Goal: Task Accomplishment & Management: Manage account settings

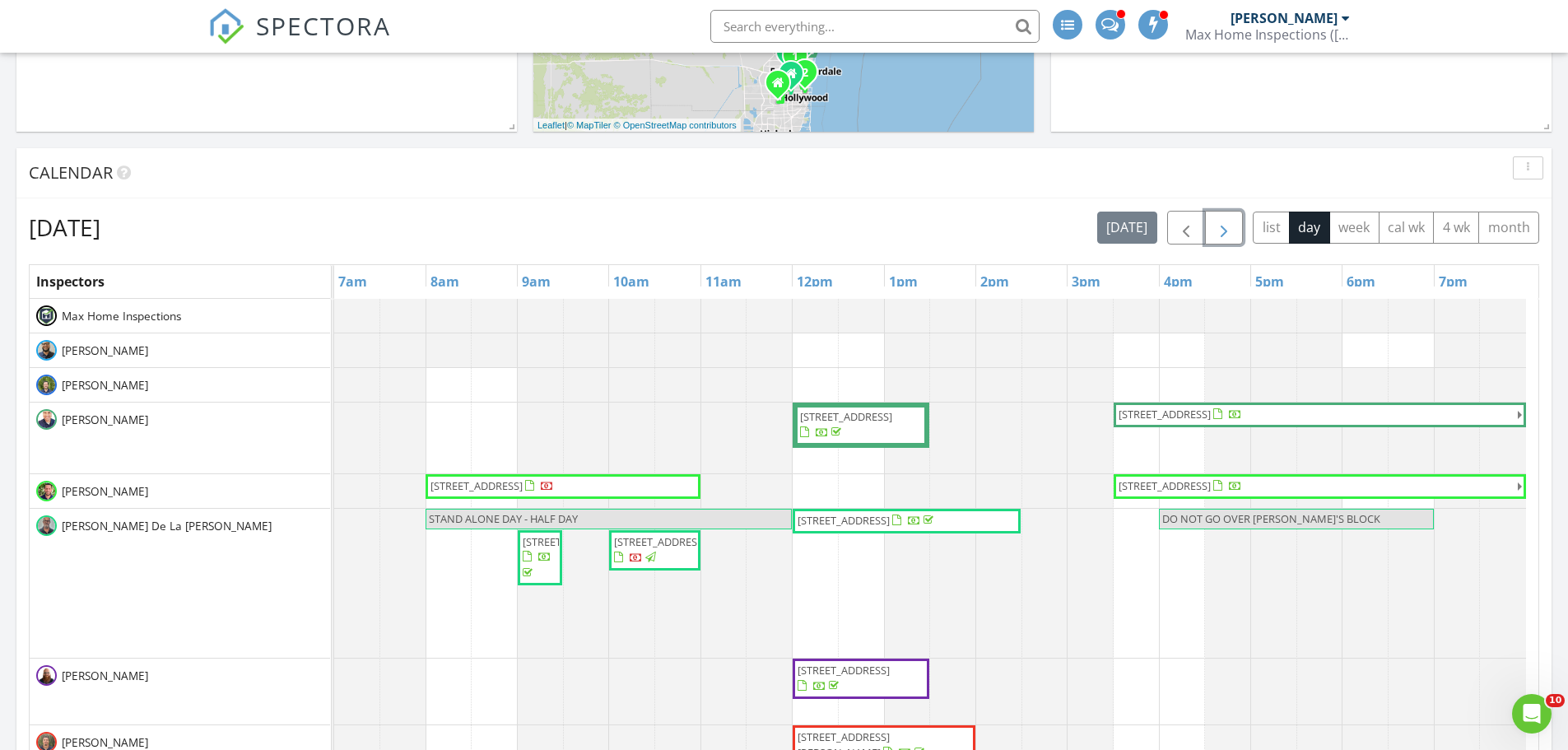
click at [1230, 232] on span "button" at bounding box center [1223, 227] width 19 height 19
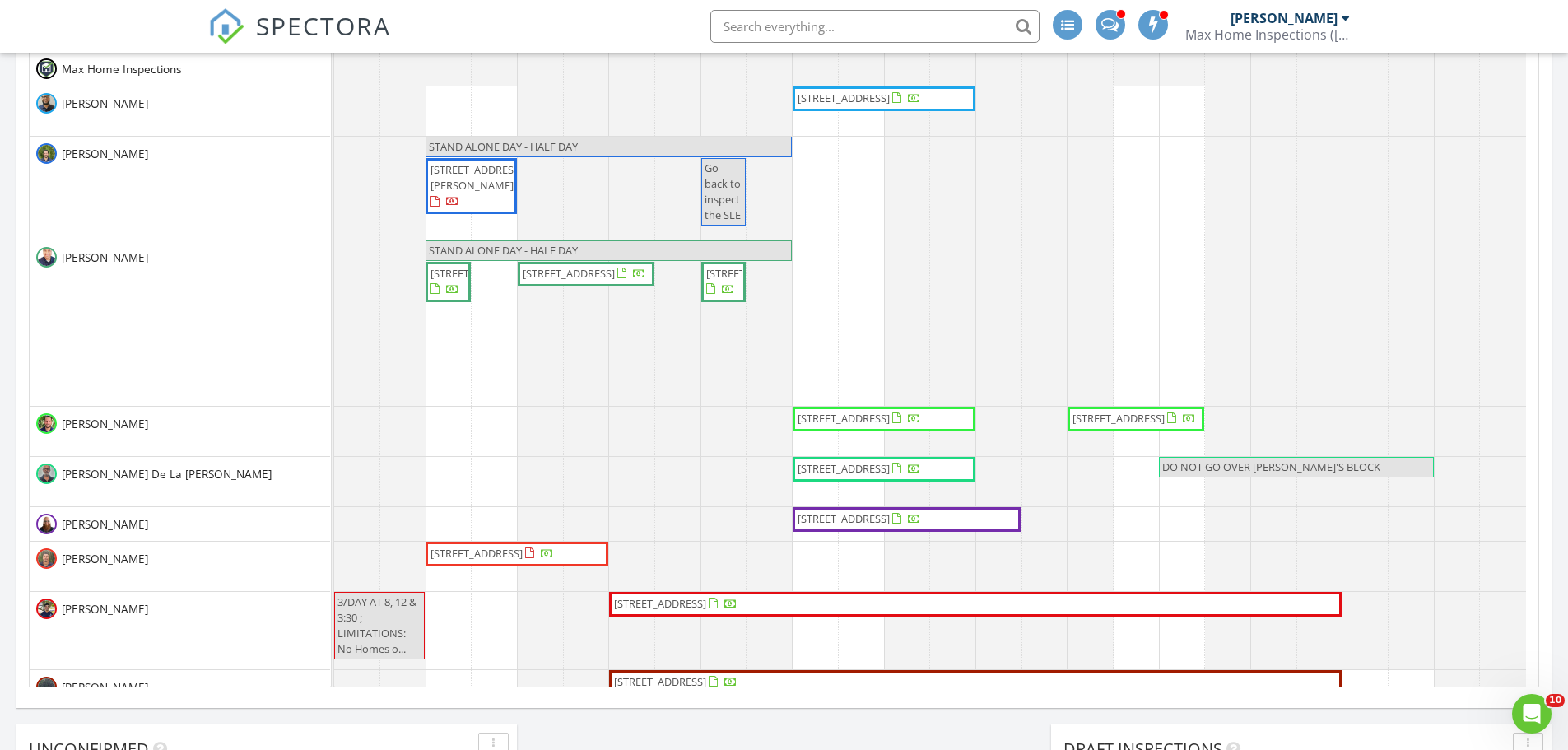
scroll to position [741, 0]
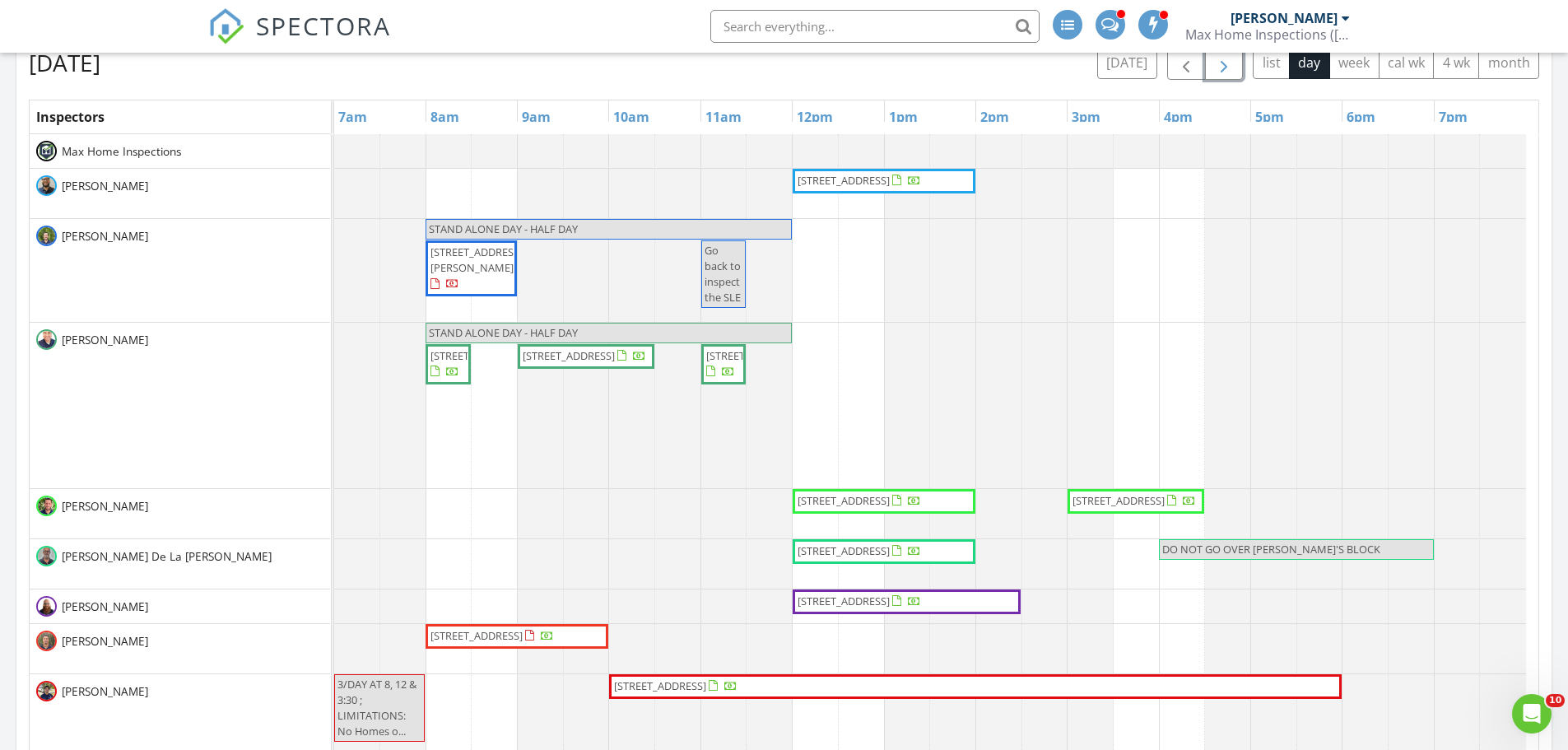
click at [1116, 506] on span "2726 NW 104th Ave 201, Sunrise 33322" at bounding box center [1118, 501] width 92 height 15
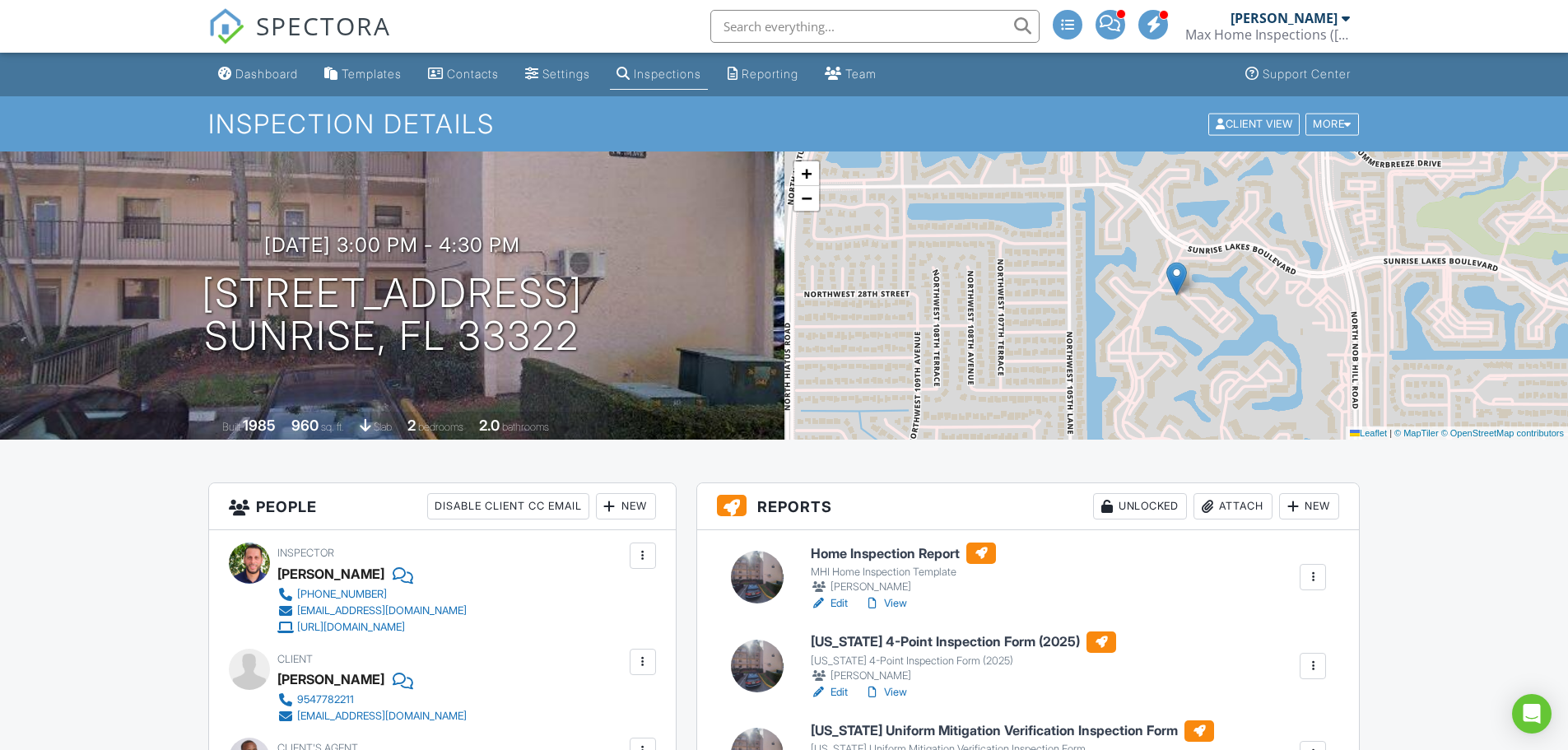
click at [621, 507] on div "New" at bounding box center [625, 506] width 60 height 27
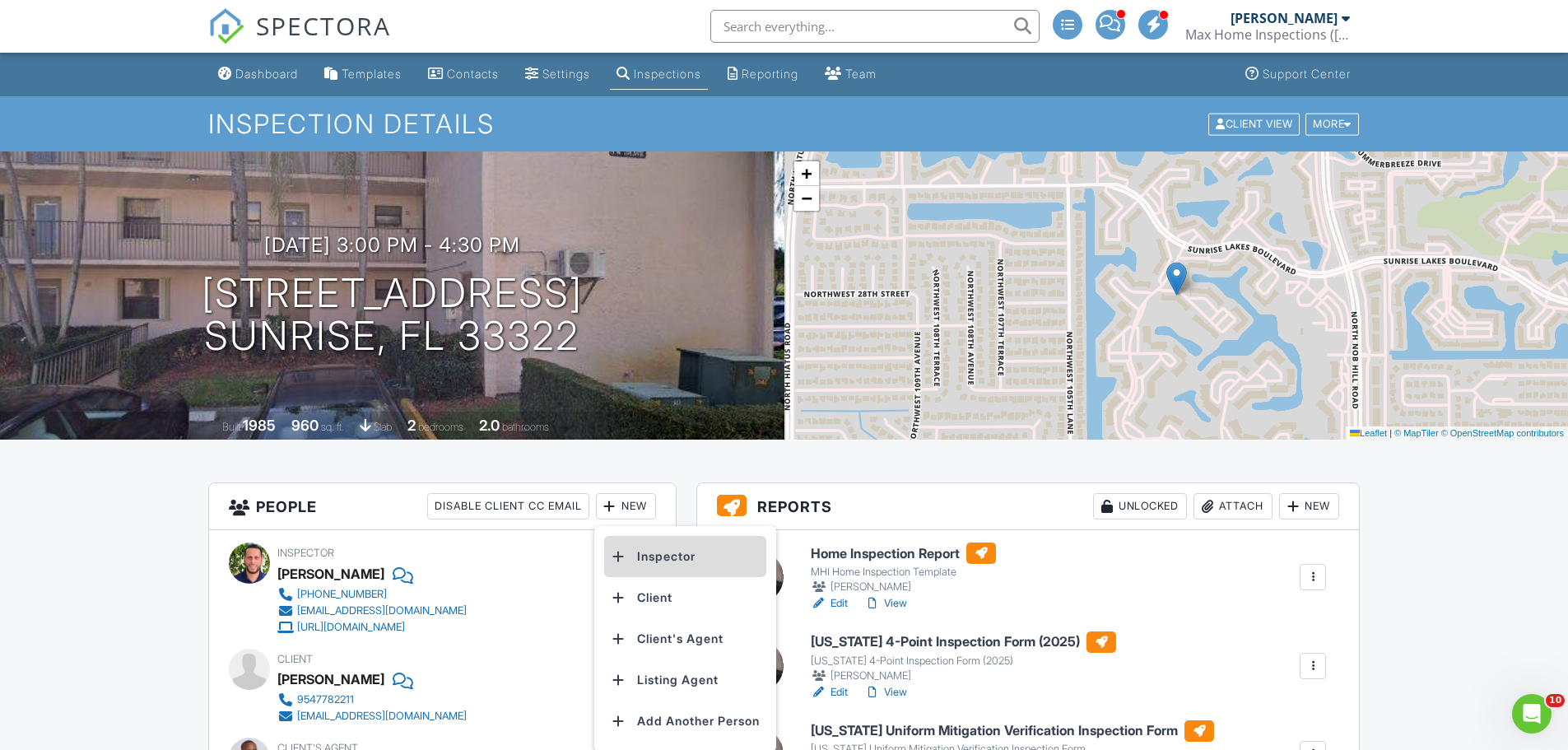
click at [663, 555] on li "Inspector" at bounding box center [685, 556] width 163 height 42
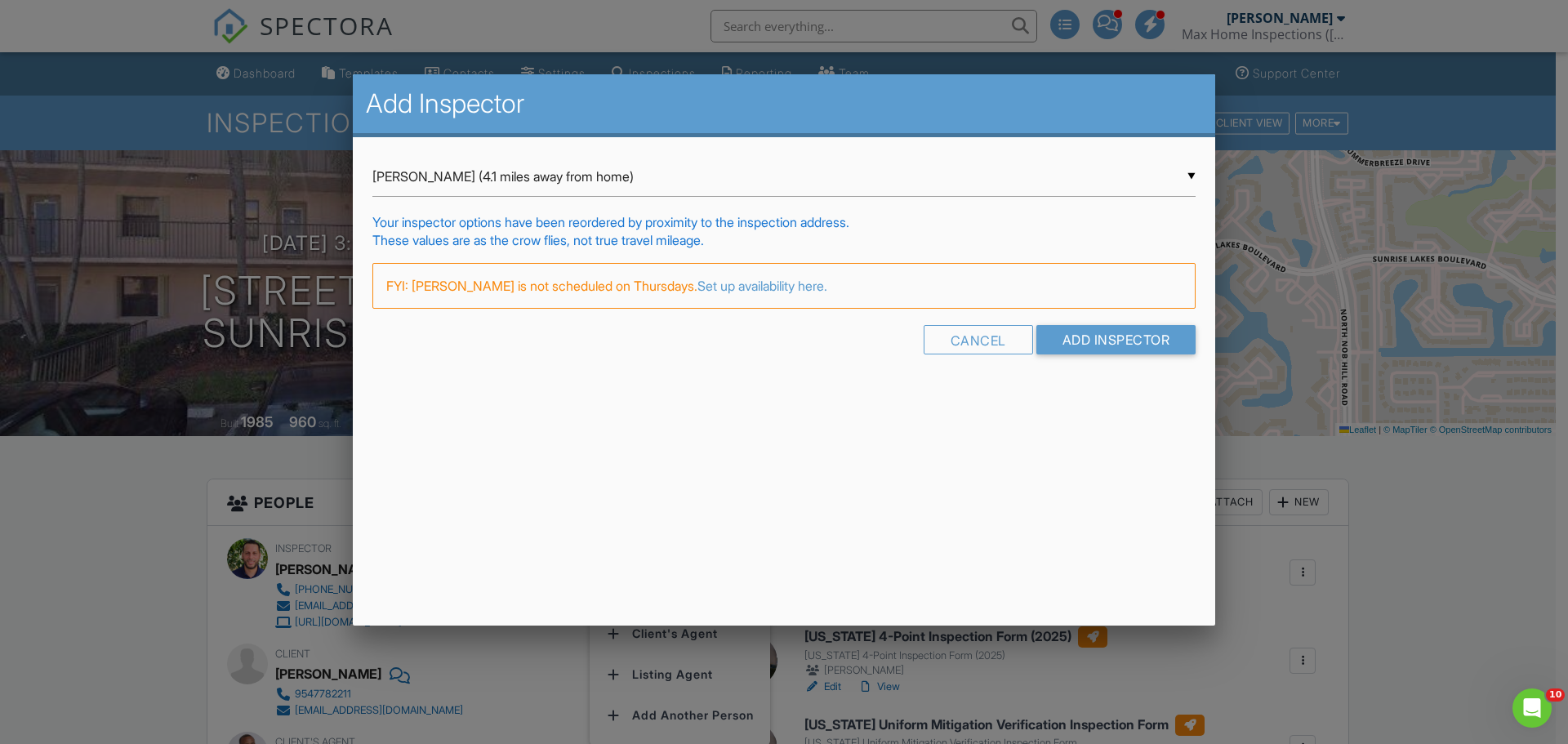
click at [1190, 175] on div "▼ Lou Qualtiere (4.1 miles away from home) Lou Qualtiere (4.1 miles away from h…" at bounding box center [784, 177] width 823 height 40
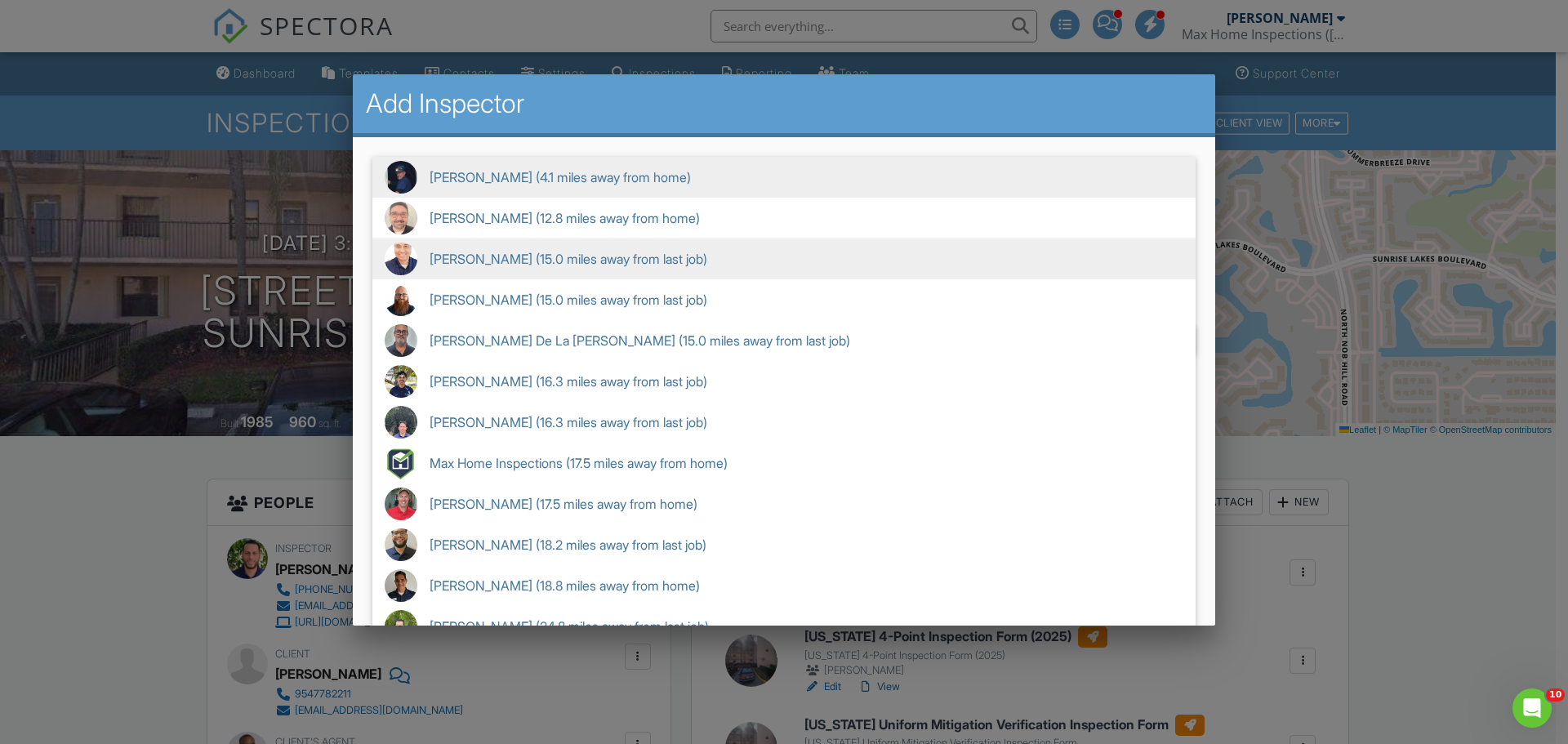
click at [674, 265] on span "Federico Perez (15.0 miles away from last job)" at bounding box center [784, 258] width 823 height 41
type input "Federico Perez (15.0 miles away from last job)"
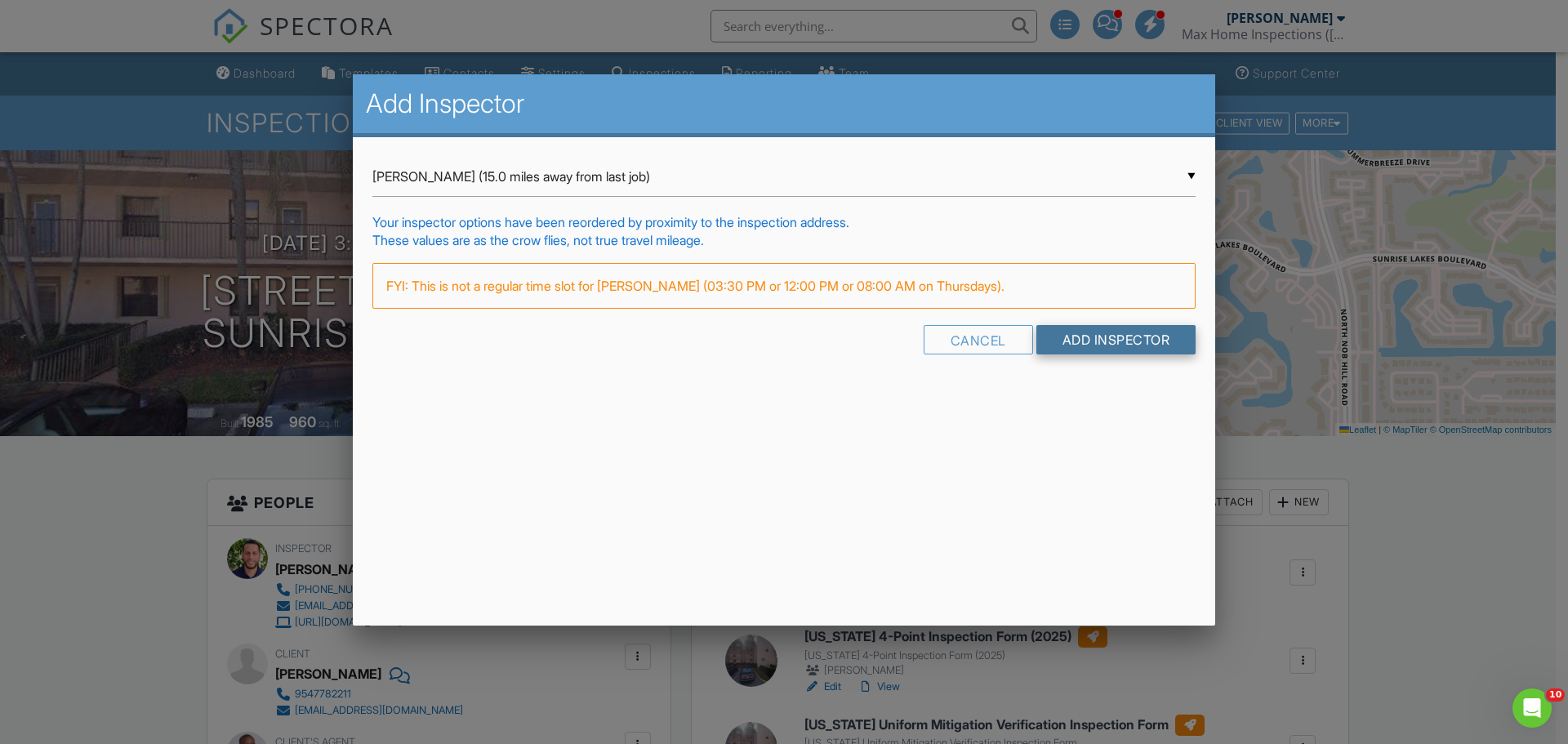
click at [1113, 347] on input "Add Inspector" at bounding box center [1116, 340] width 160 height 29
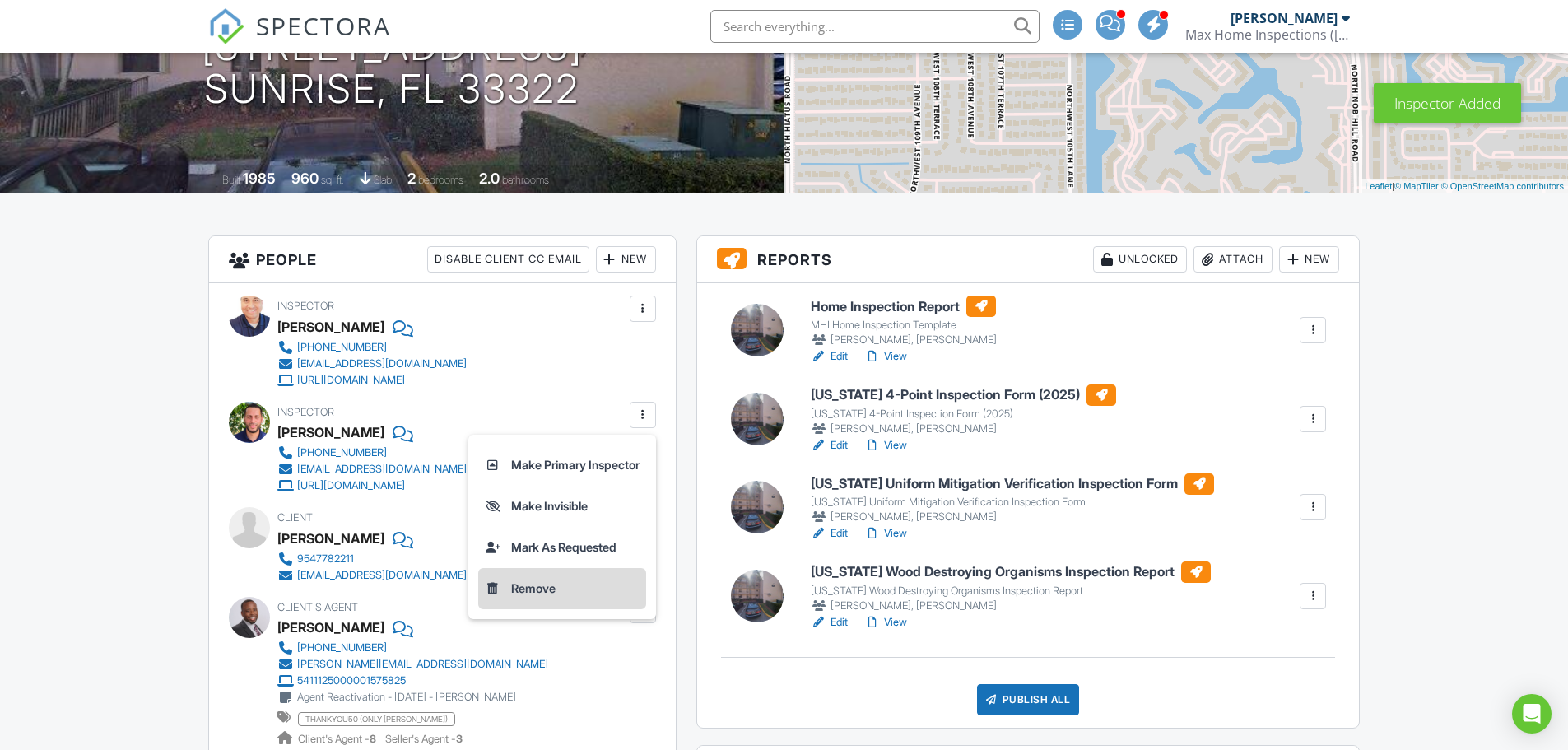
click at [525, 596] on li "Remove" at bounding box center [562, 588] width 168 height 42
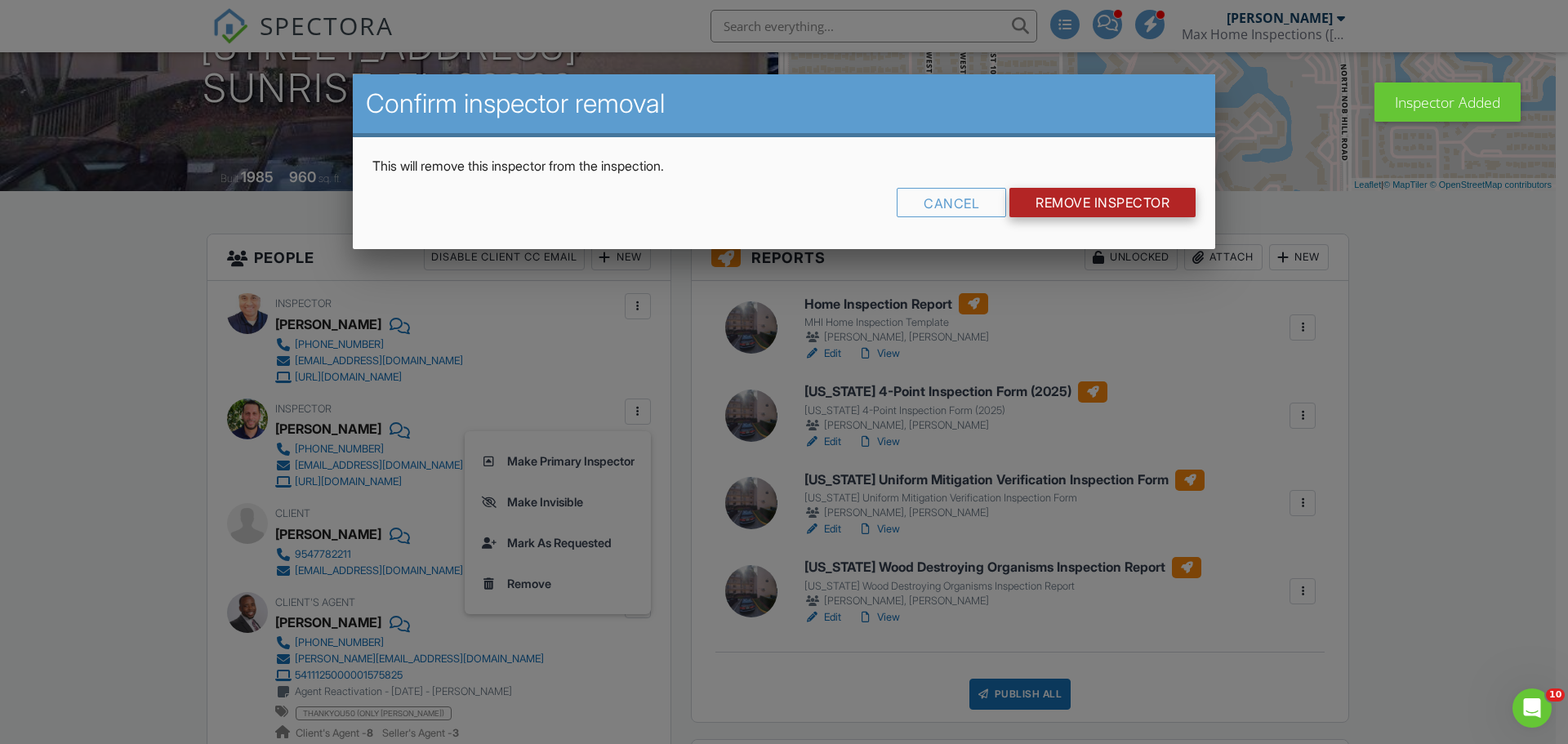
click at [1083, 204] on input "Remove Inspector" at bounding box center [1102, 202] width 186 height 29
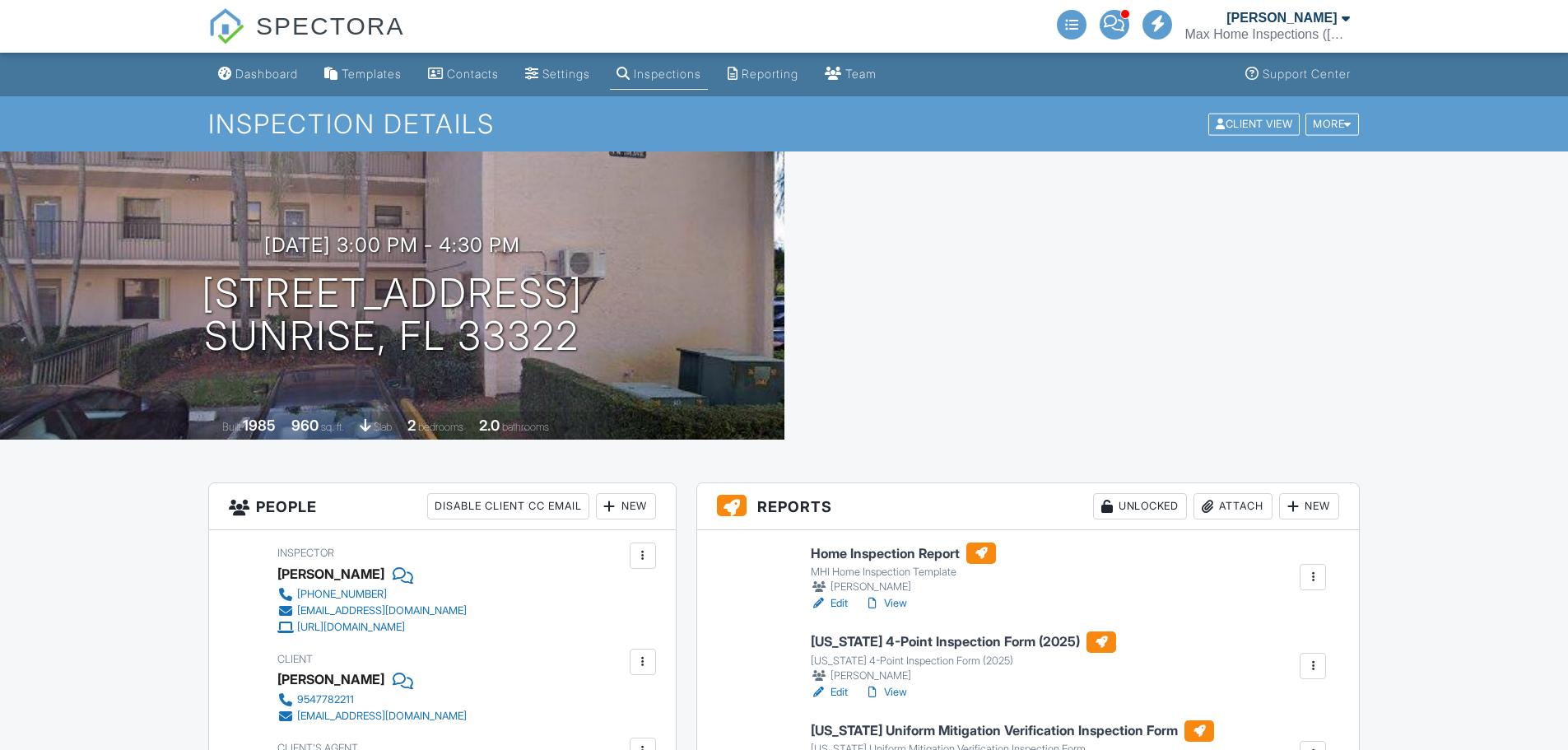
click at [255, 70] on div "Dashboard" at bounding box center [267, 73] width 63 height 14
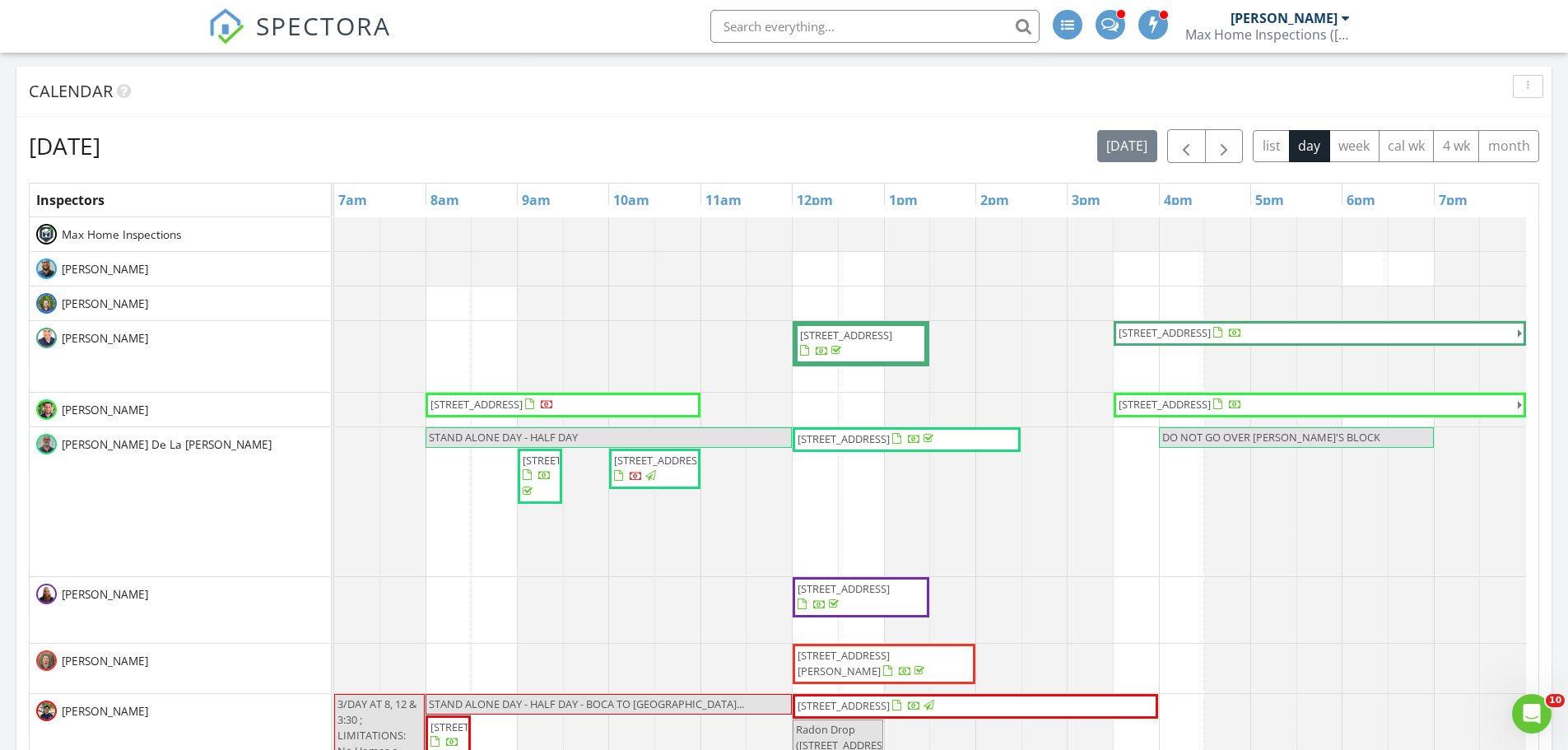
scroll to position [659, 0]
click at [1222, 155] on span "button" at bounding box center [1223, 145] width 19 height 19
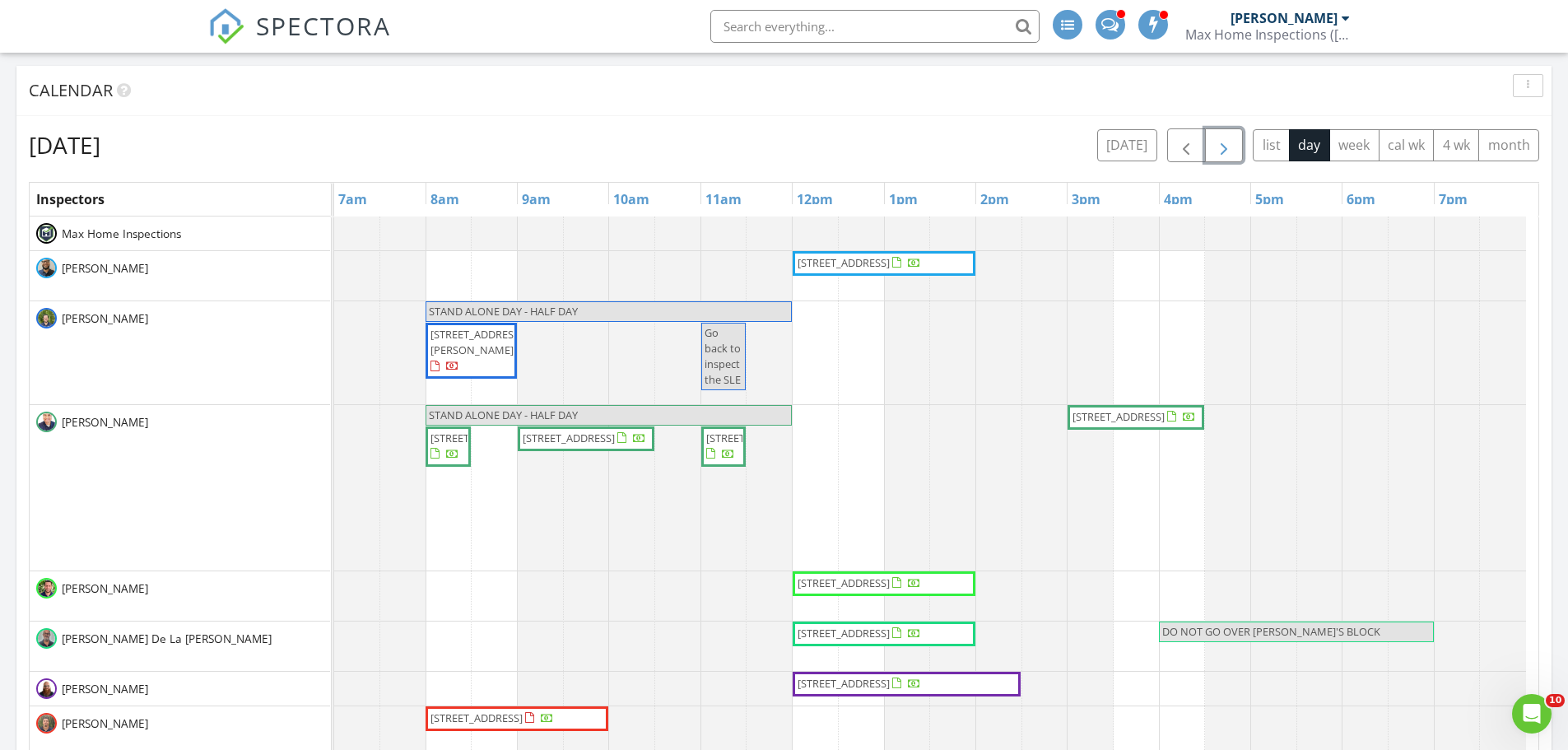
scroll to position [55, 0]
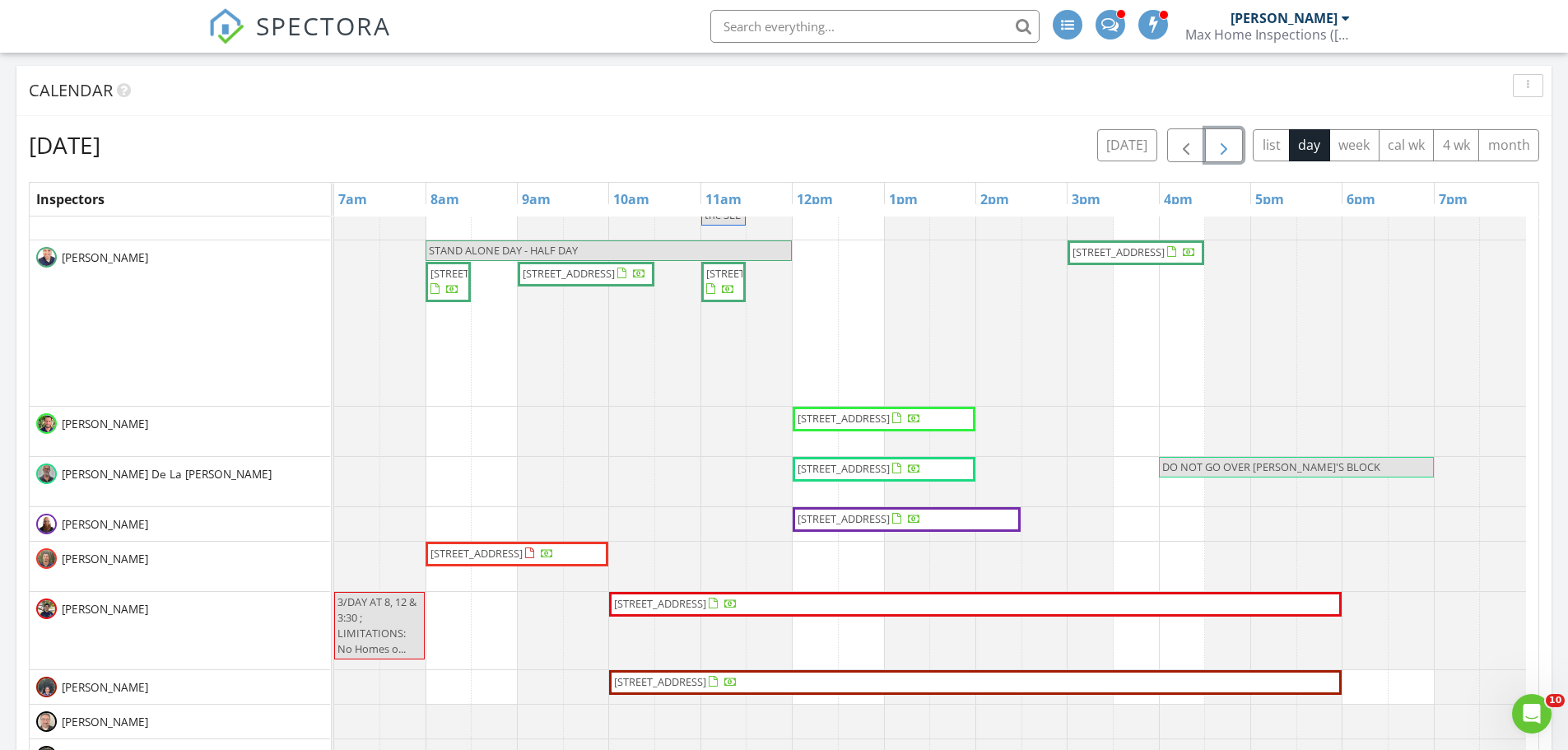
click at [1226, 155] on span "button" at bounding box center [1223, 145] width 19 height 19
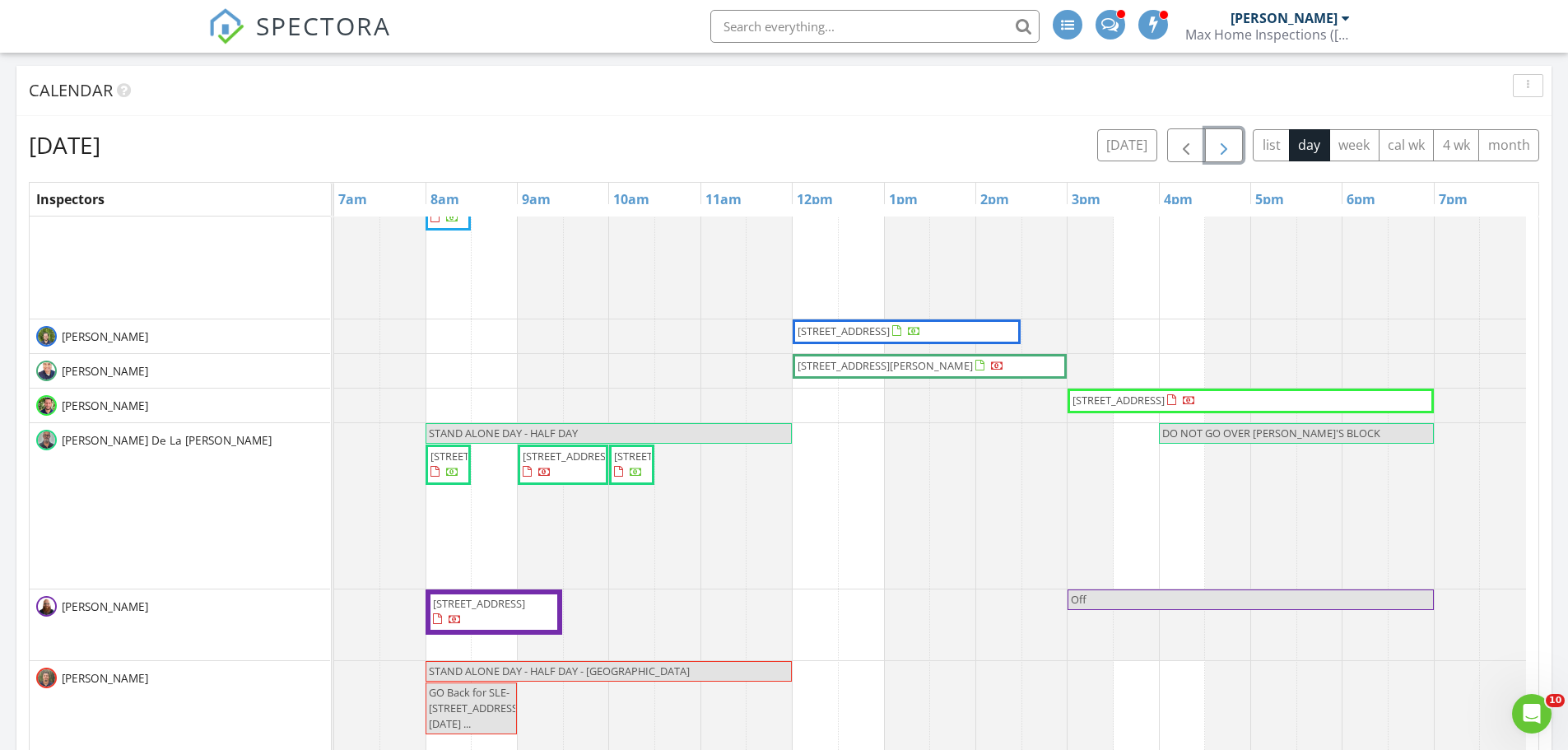
scroll to position [0, 0]
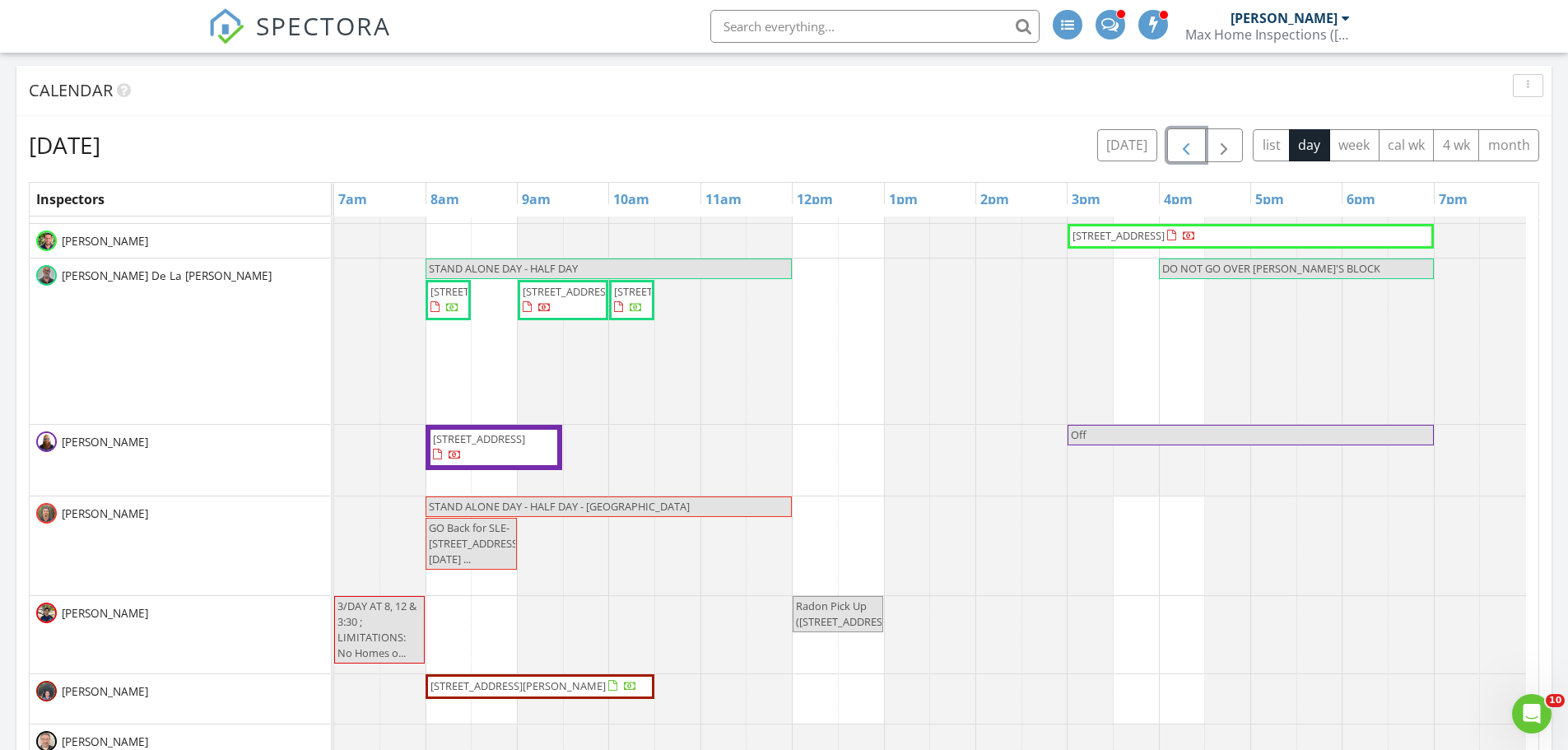
click at [1189, 141] on span "button" at bounding box center [1185, 145] width 19 height 19
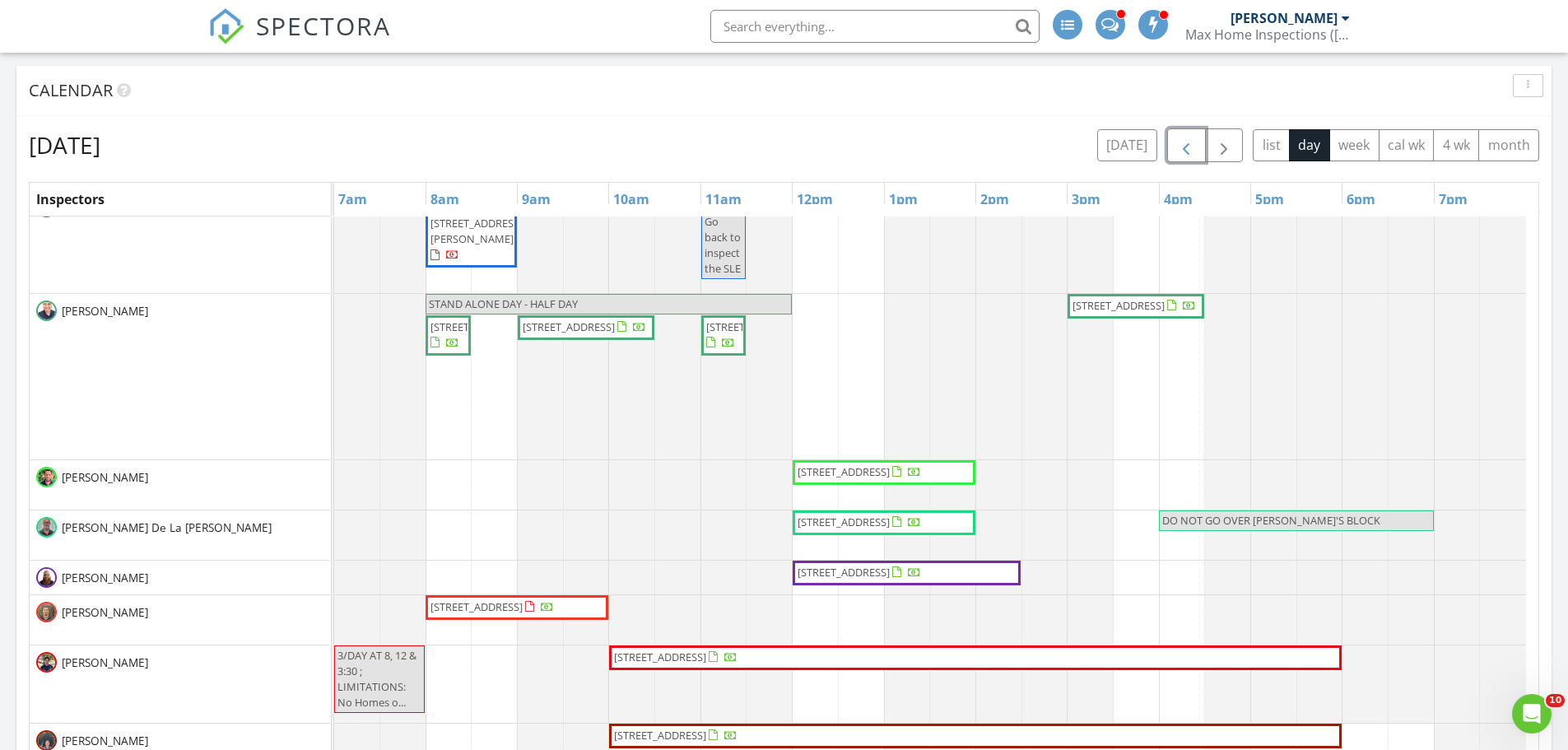
scroll to position [82, 0]
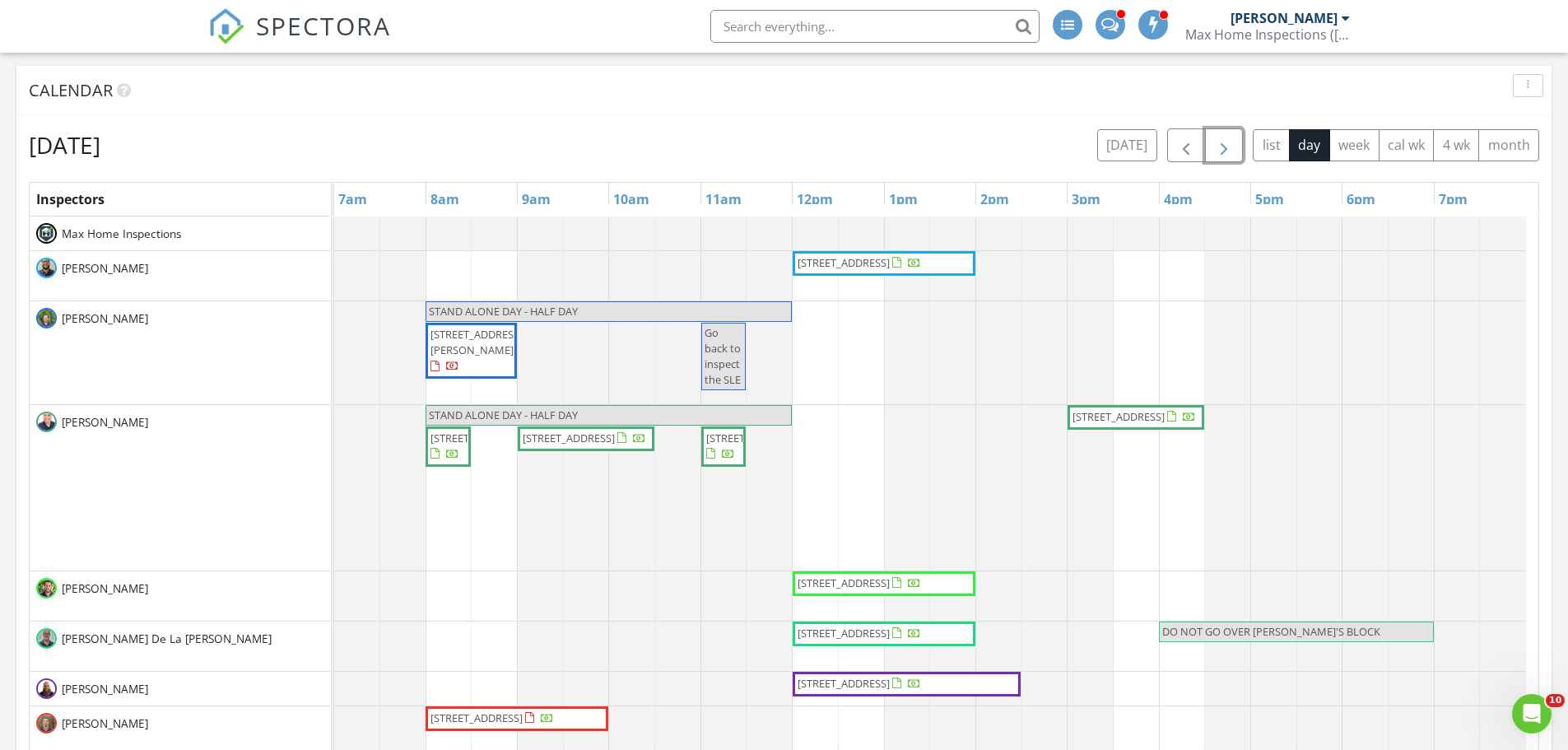
click at [1224, 155] on span "button" at bounding box center [1223, 145] width 19 height 19
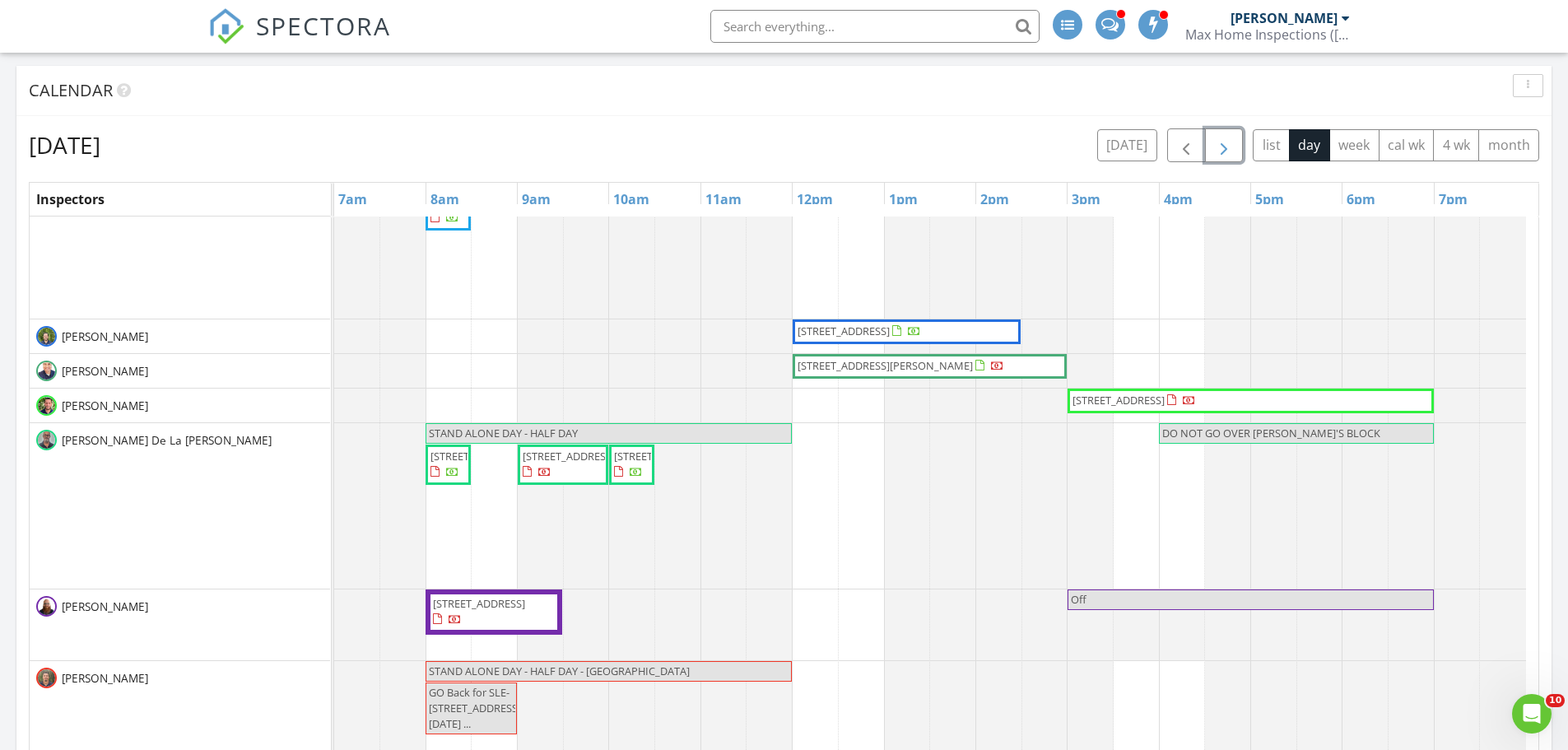
scroll to position [0, 0]
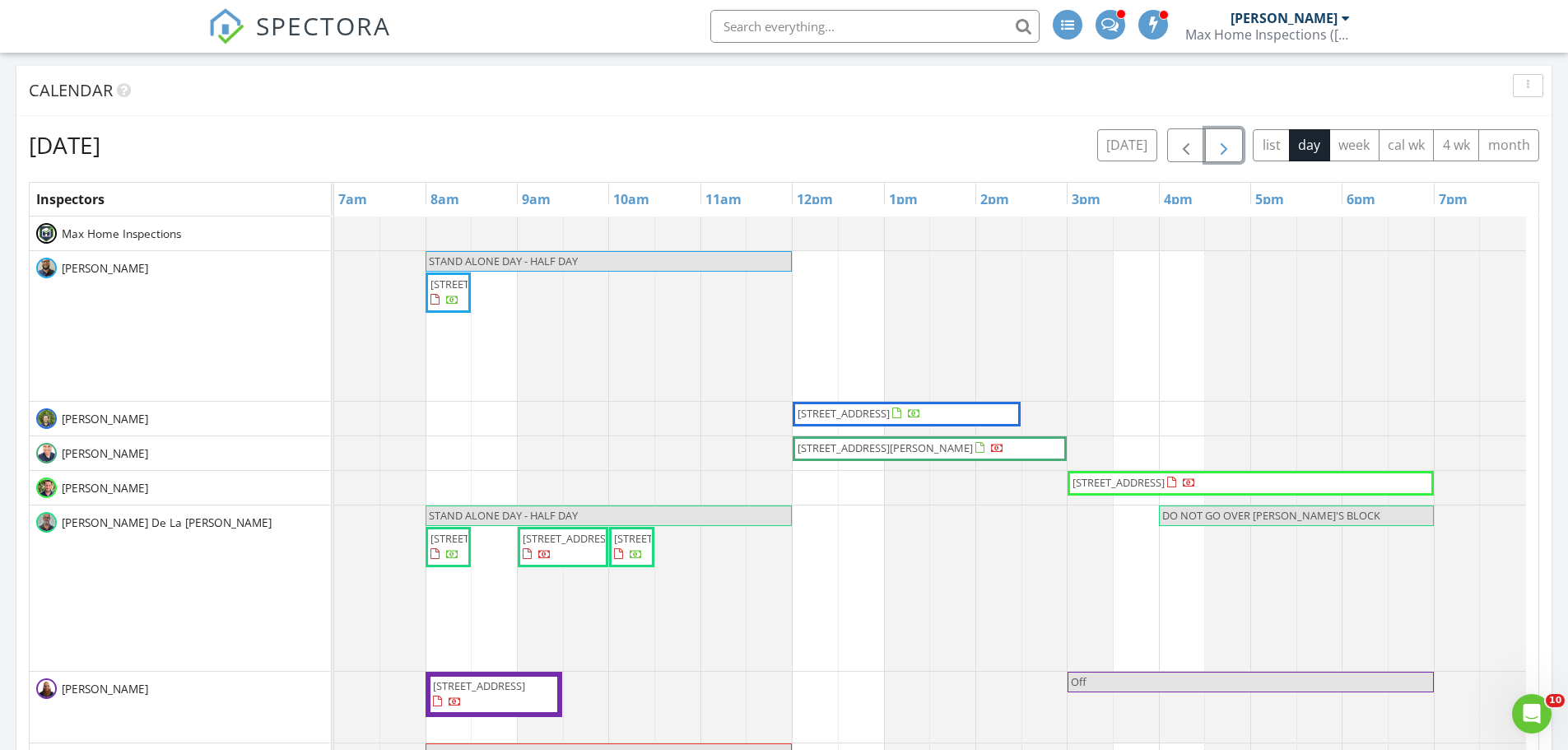
click at [1225, 151] on span "button" at bounding box center [1223, 145] width 19 height 19
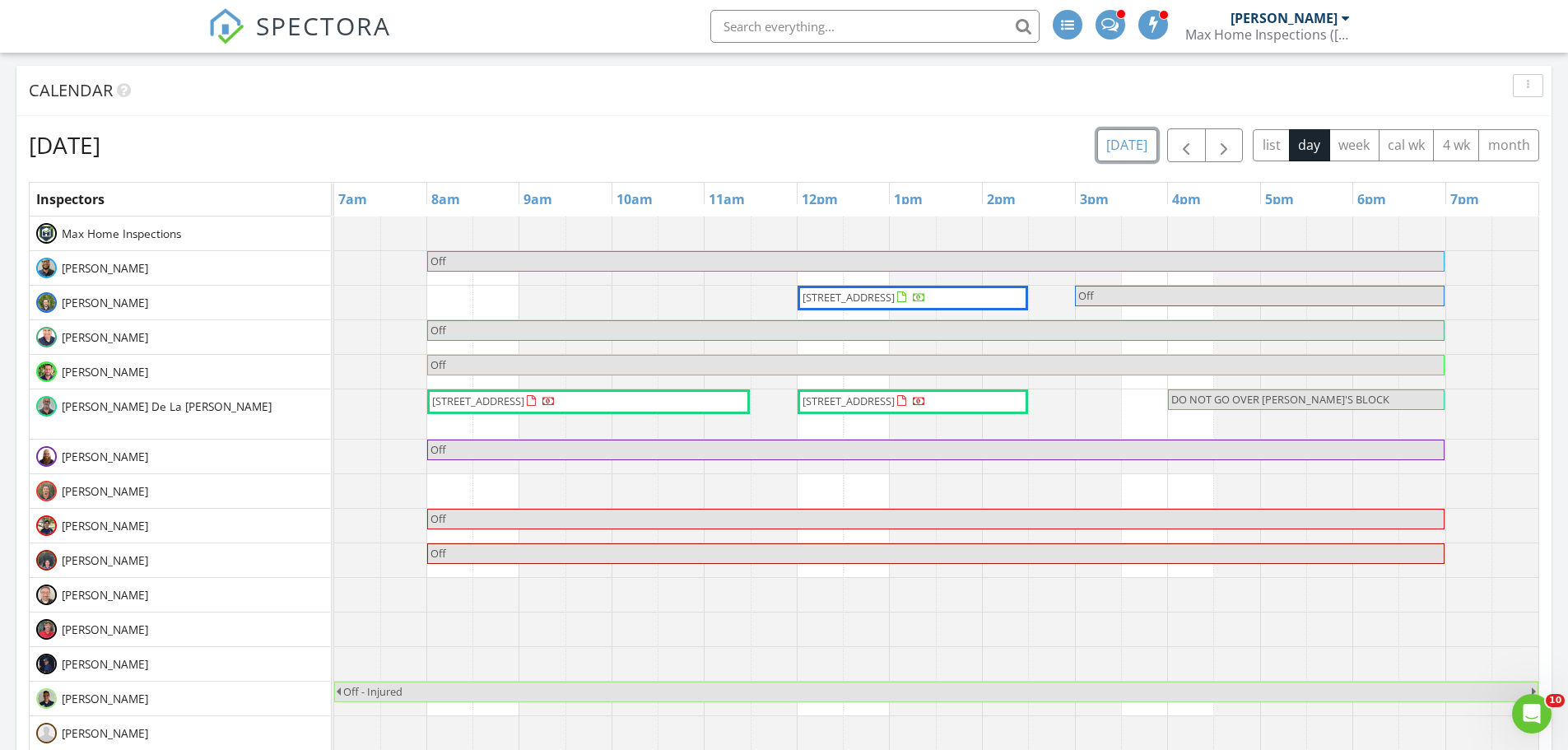
click at [1116, 152] on button "[DATE]" at bounding box center [1127, 145] width 60 height 32
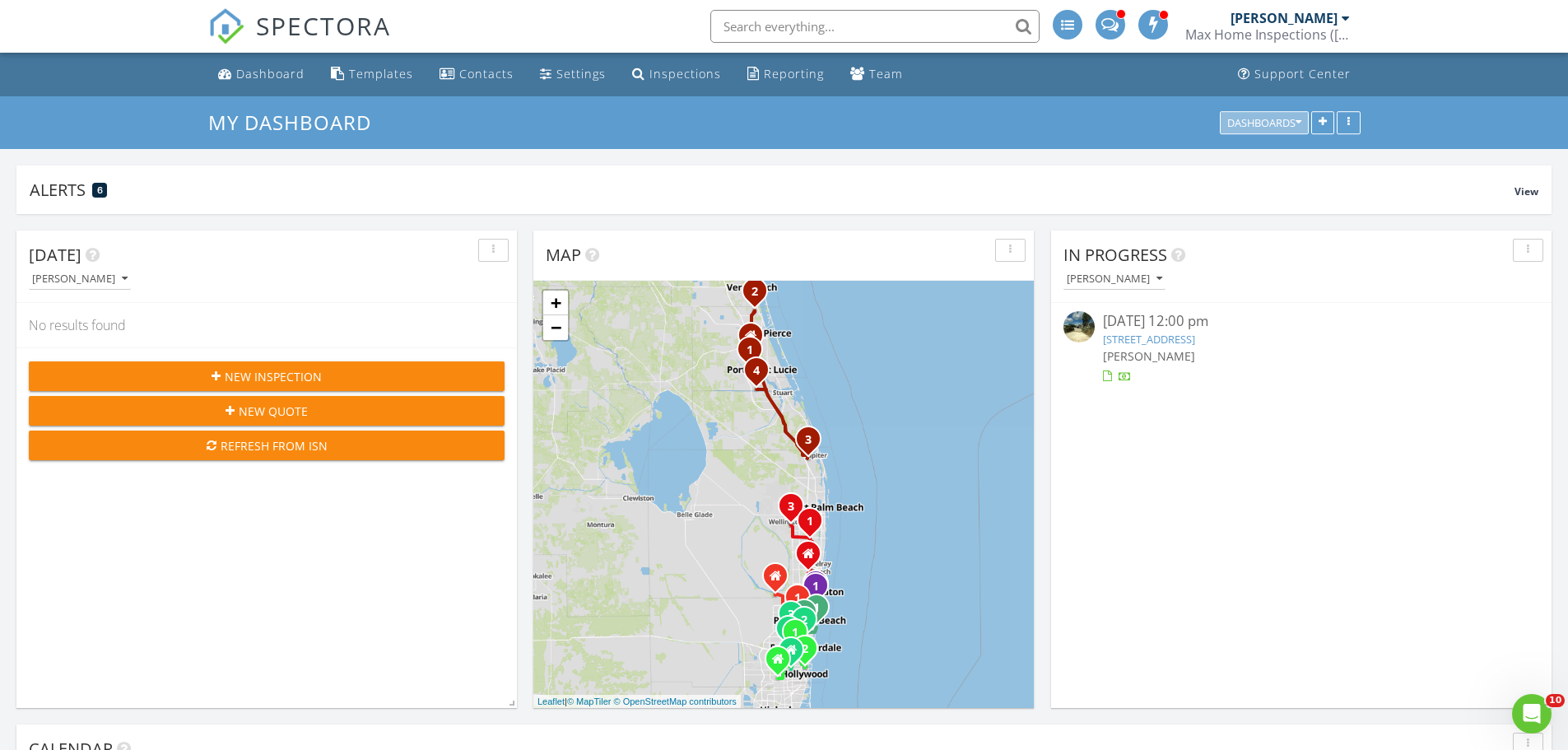
click at [1296, 122] on icon "button" at bounding box center [1298, 123] width 6 height 11
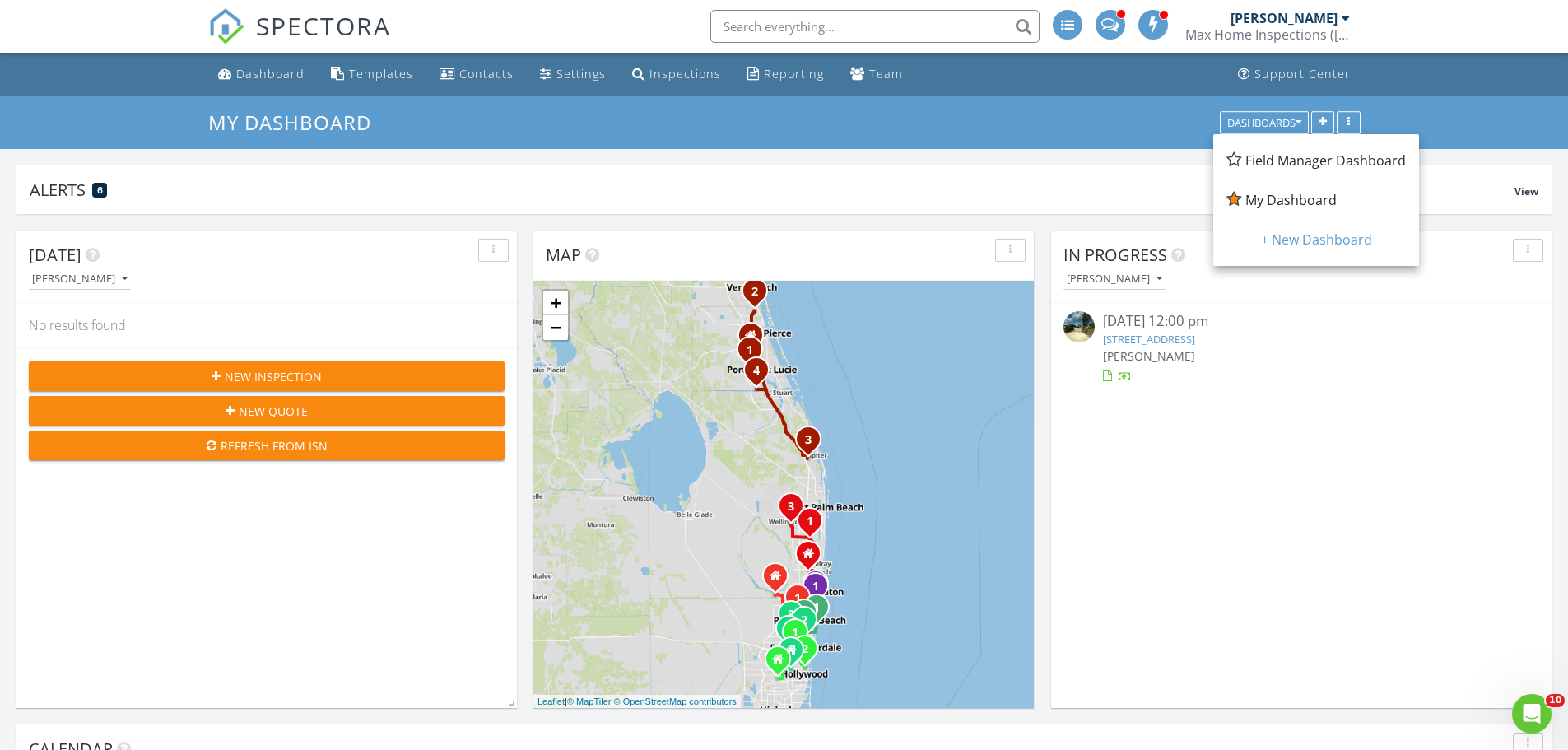
click at [1292, 160] on span "Field Manager Dashboard" at bounding box center [1325, 161] width 161 height 18
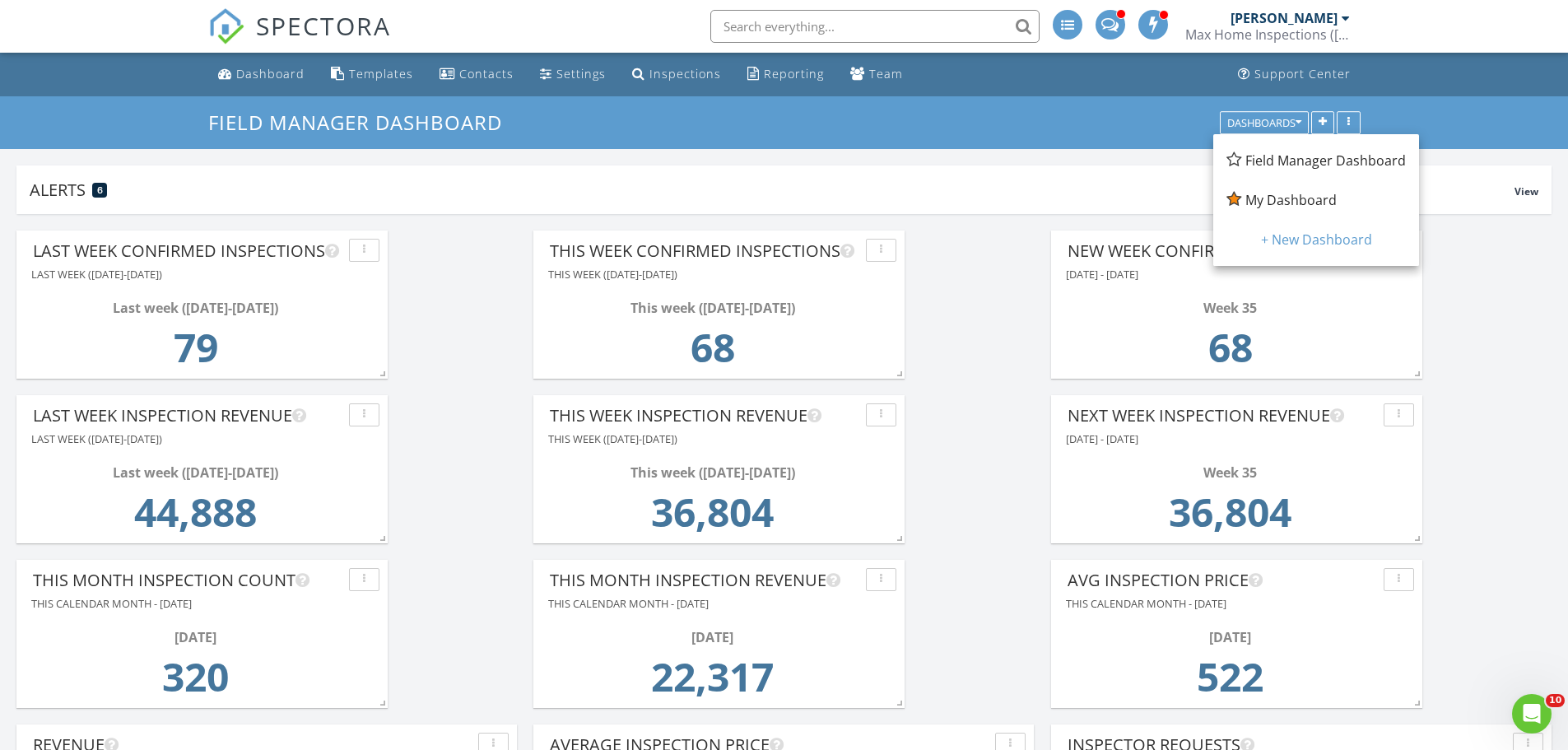
click at [1268, 199] on span "My Dashboard" at bounding box center [1290, 200] width 91 height 18
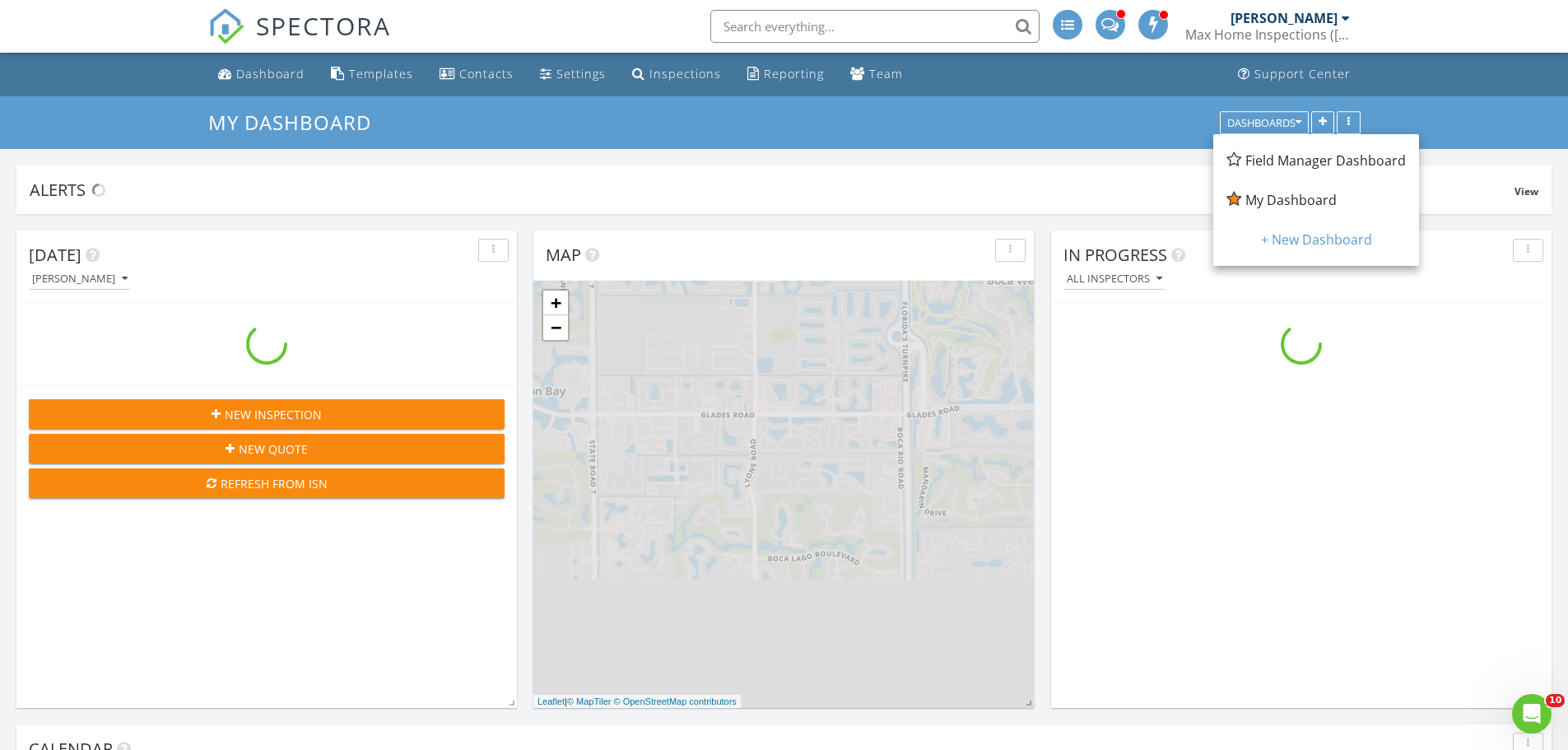
scroll to position [1523, 1593]
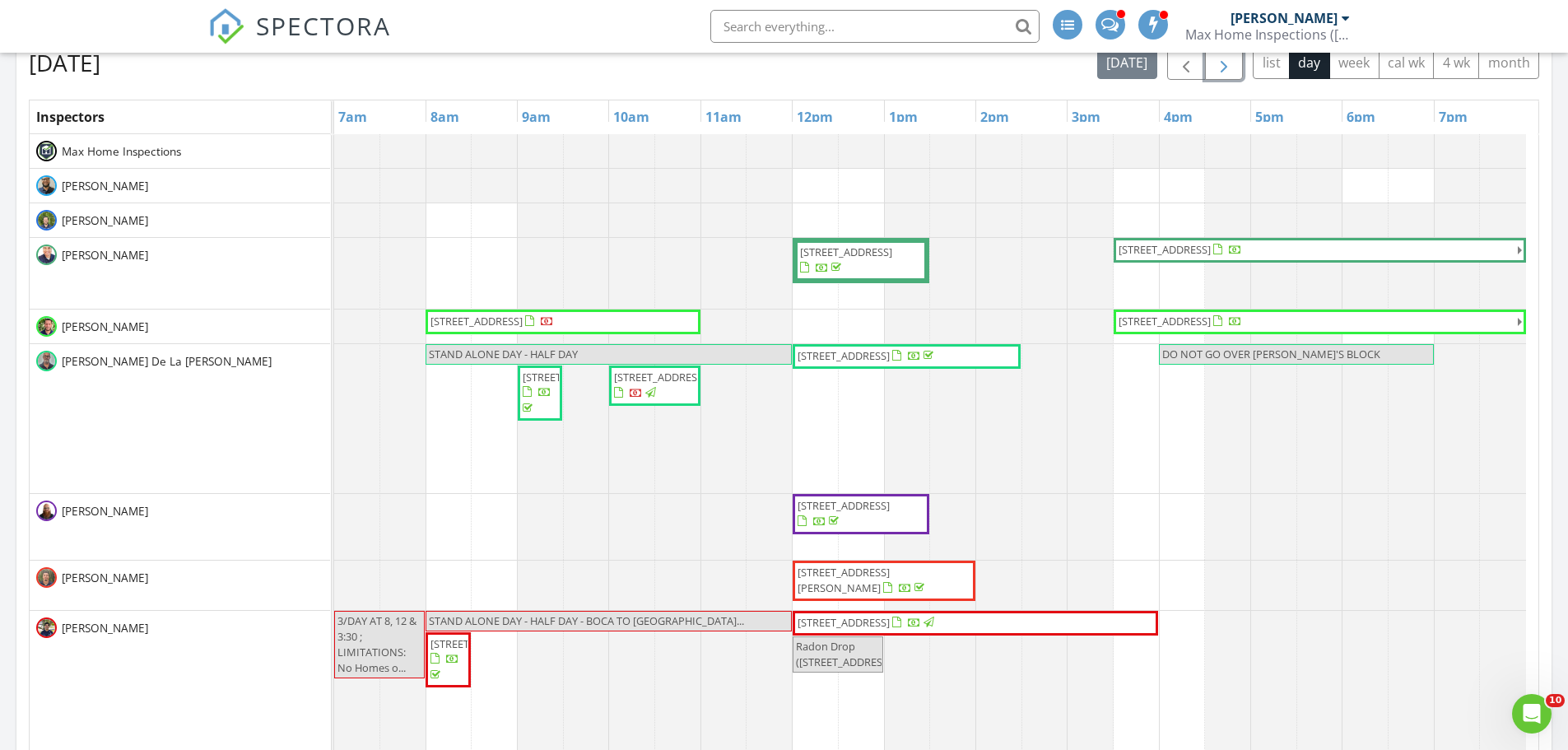
click at [1218, 67] on span "button" at bounding box center [1223, 63] width 19 height 19
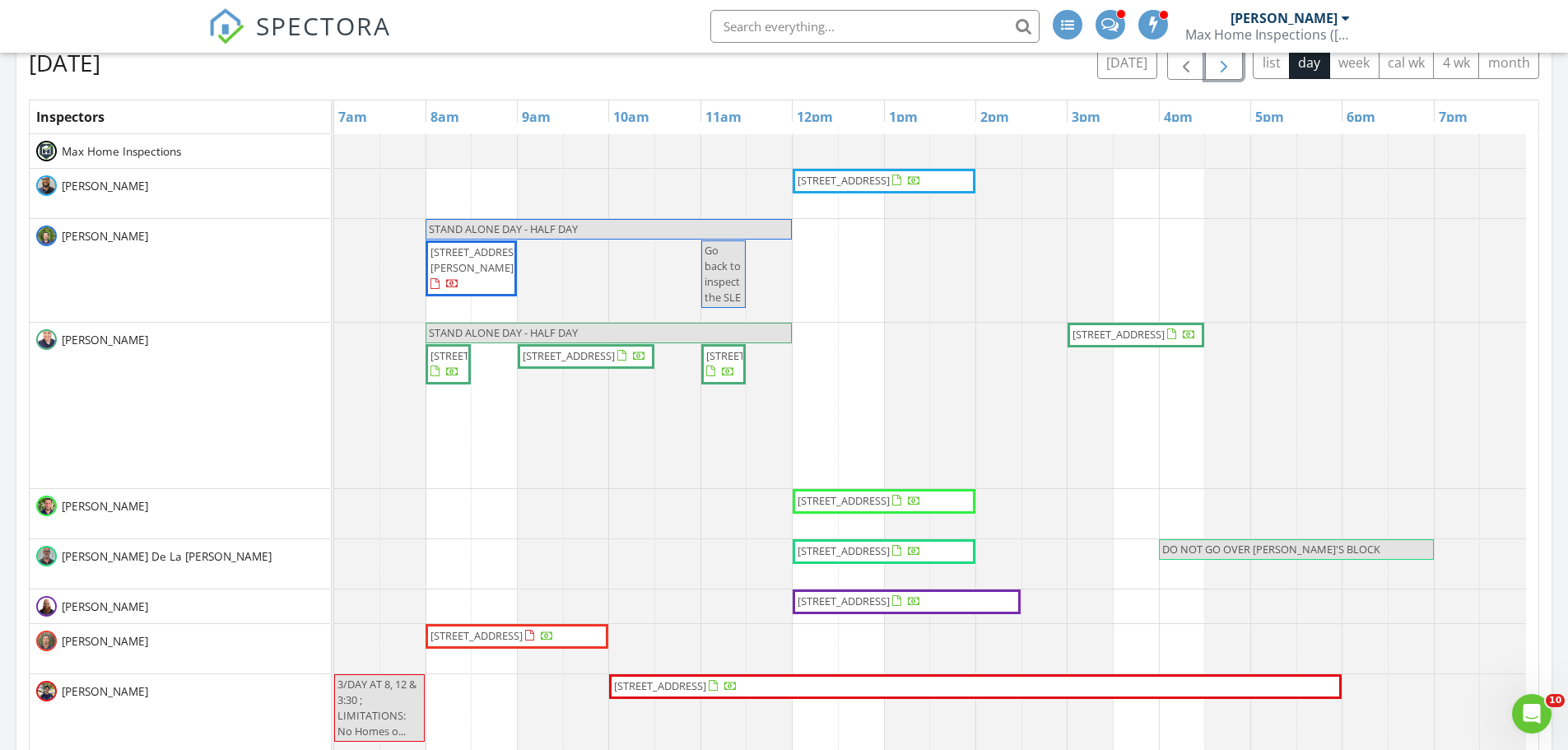
click at [1215, 72] on span "button" at bounding box center [1223, 63] width 19 height 19
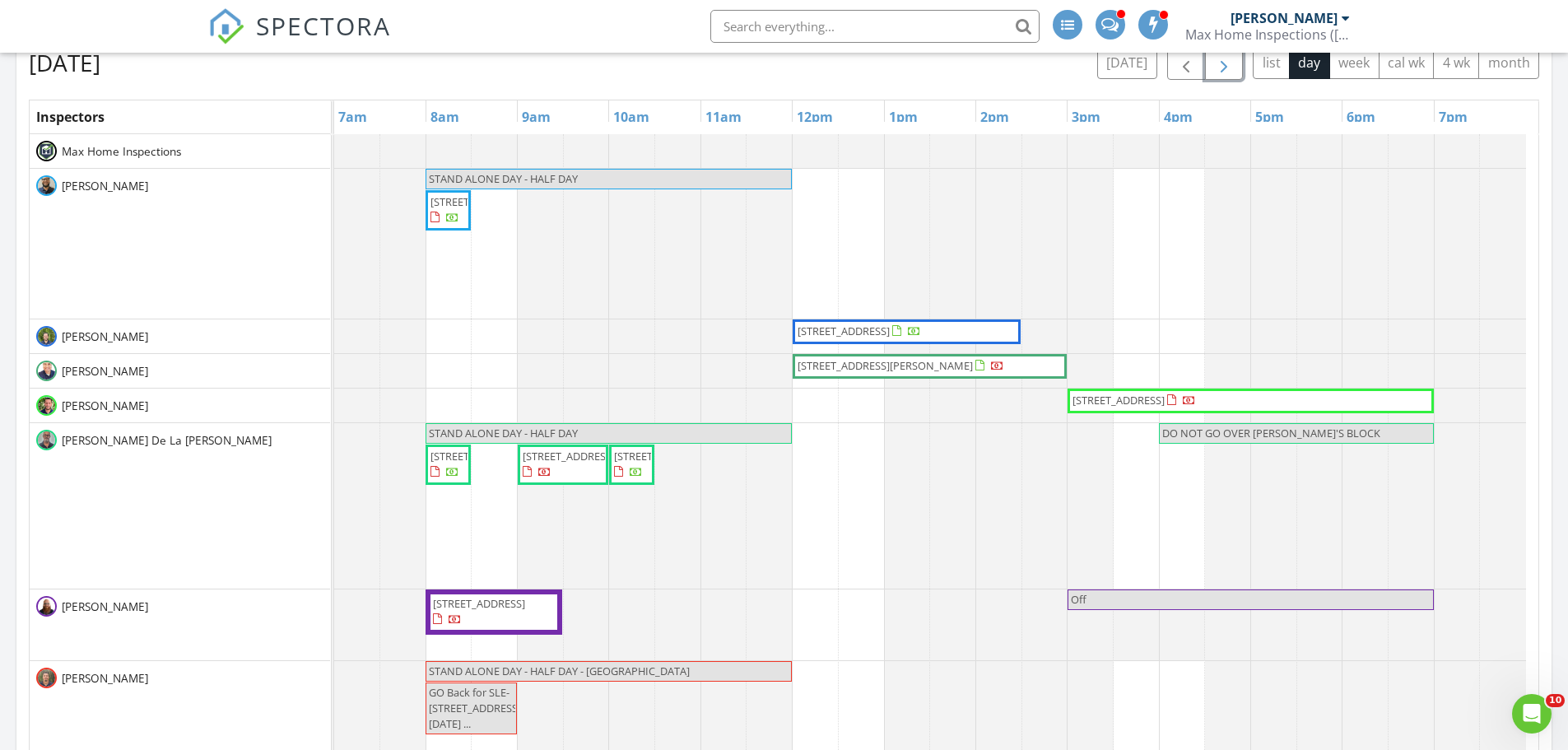
scroll to position [82, 0]
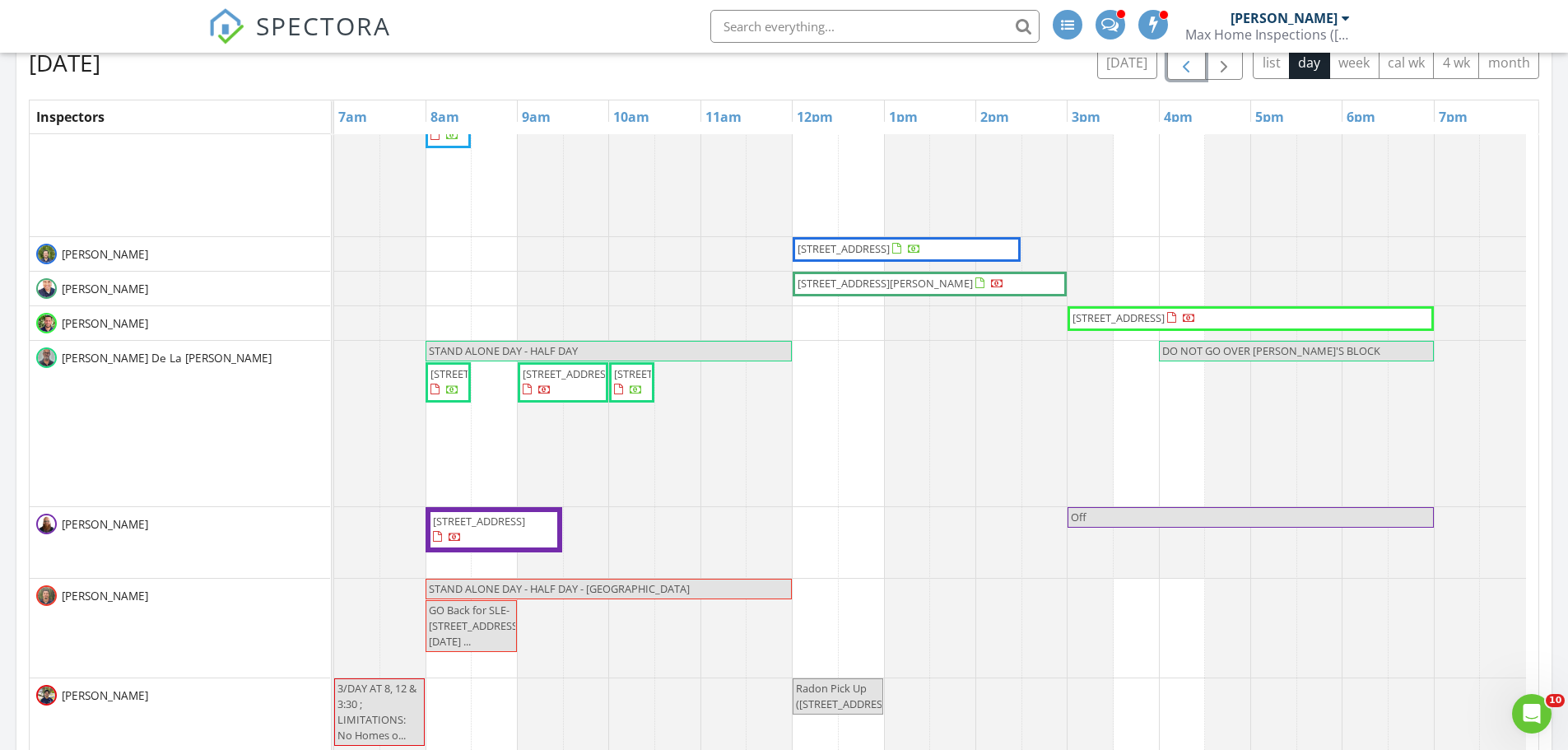
click at [1181, 73] on span "button" at bounding box center [1185, 63] width 19 height 19
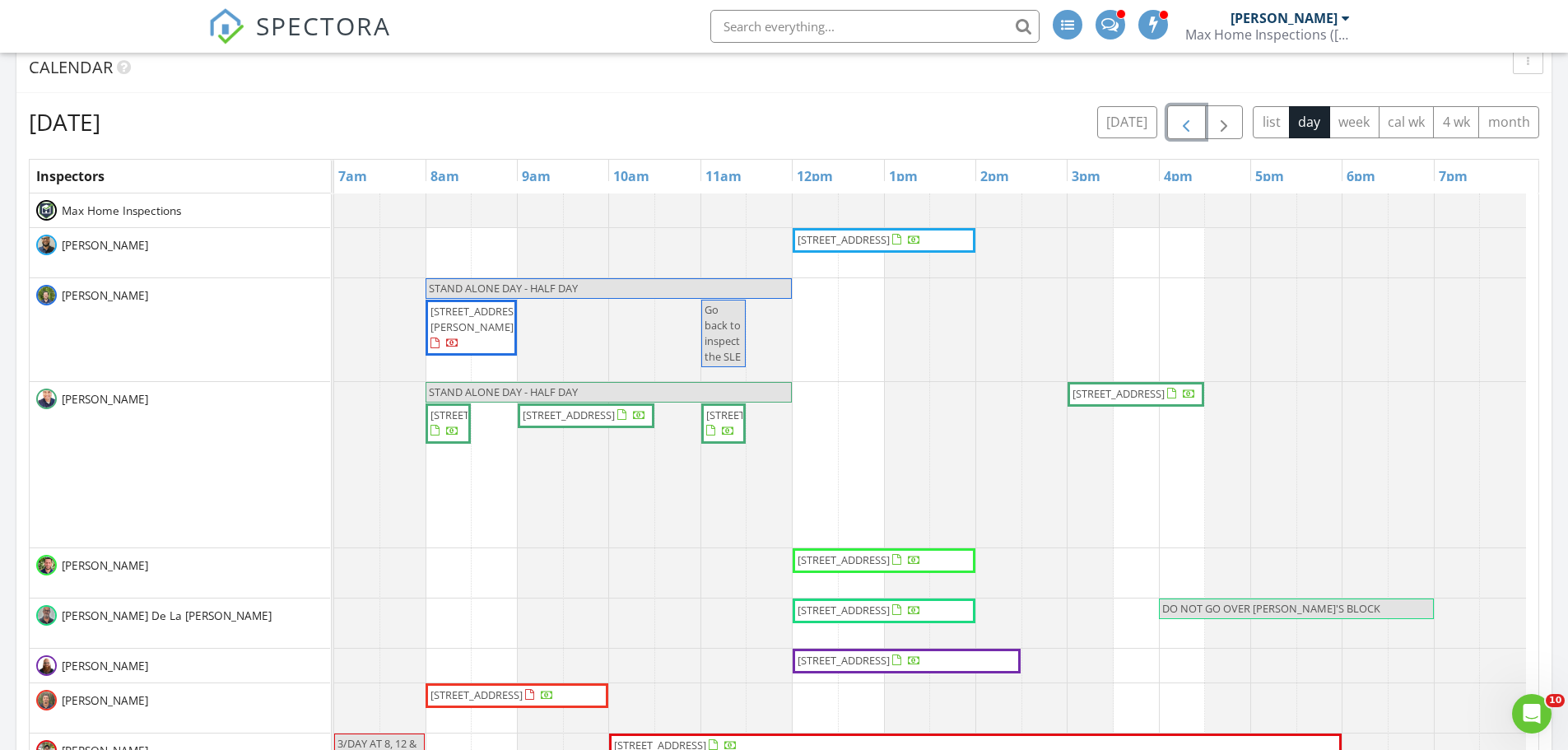
scroll to position [659, 0]
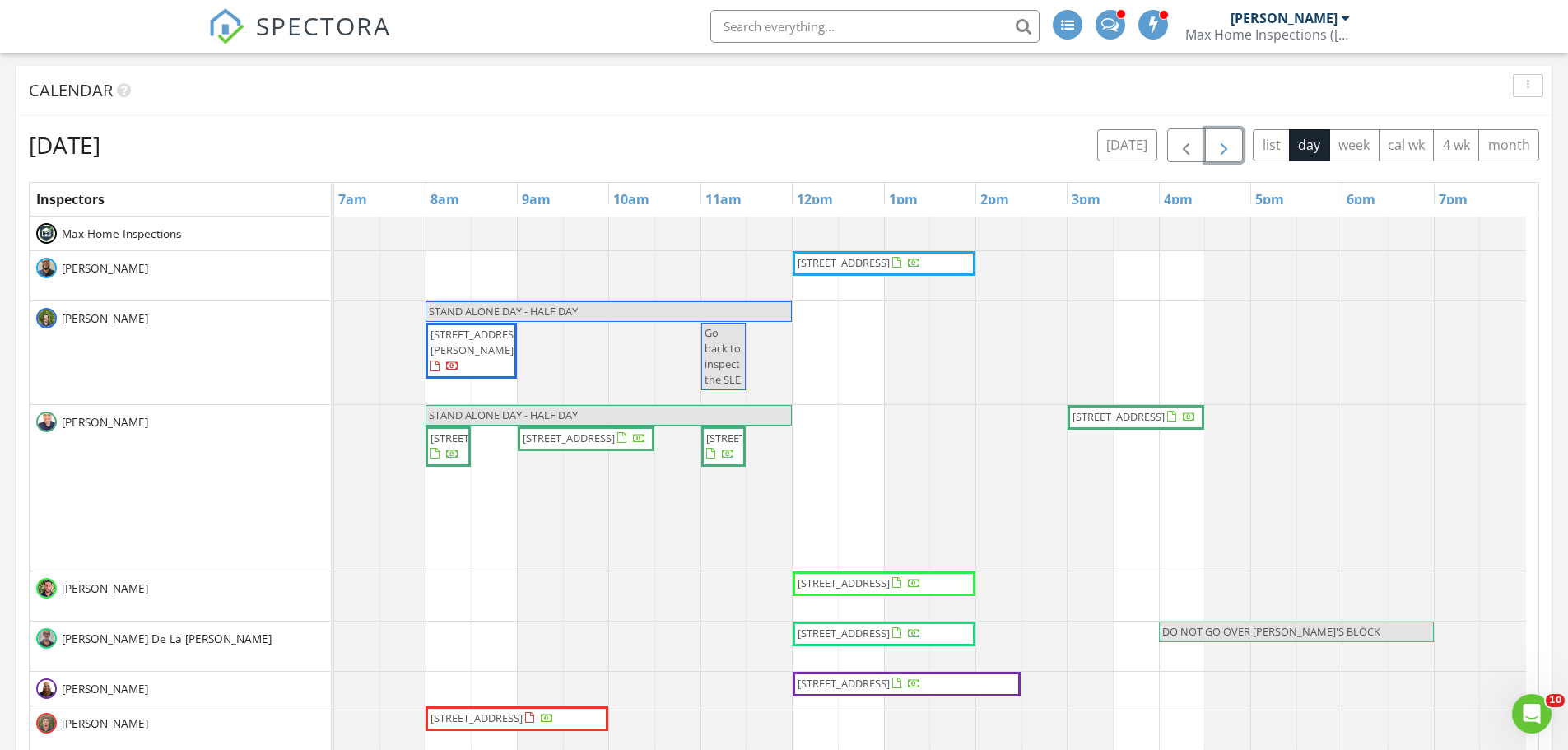
click at [1221, 153] on span "button" at bounding box center [1223, 145] width 19 height 19
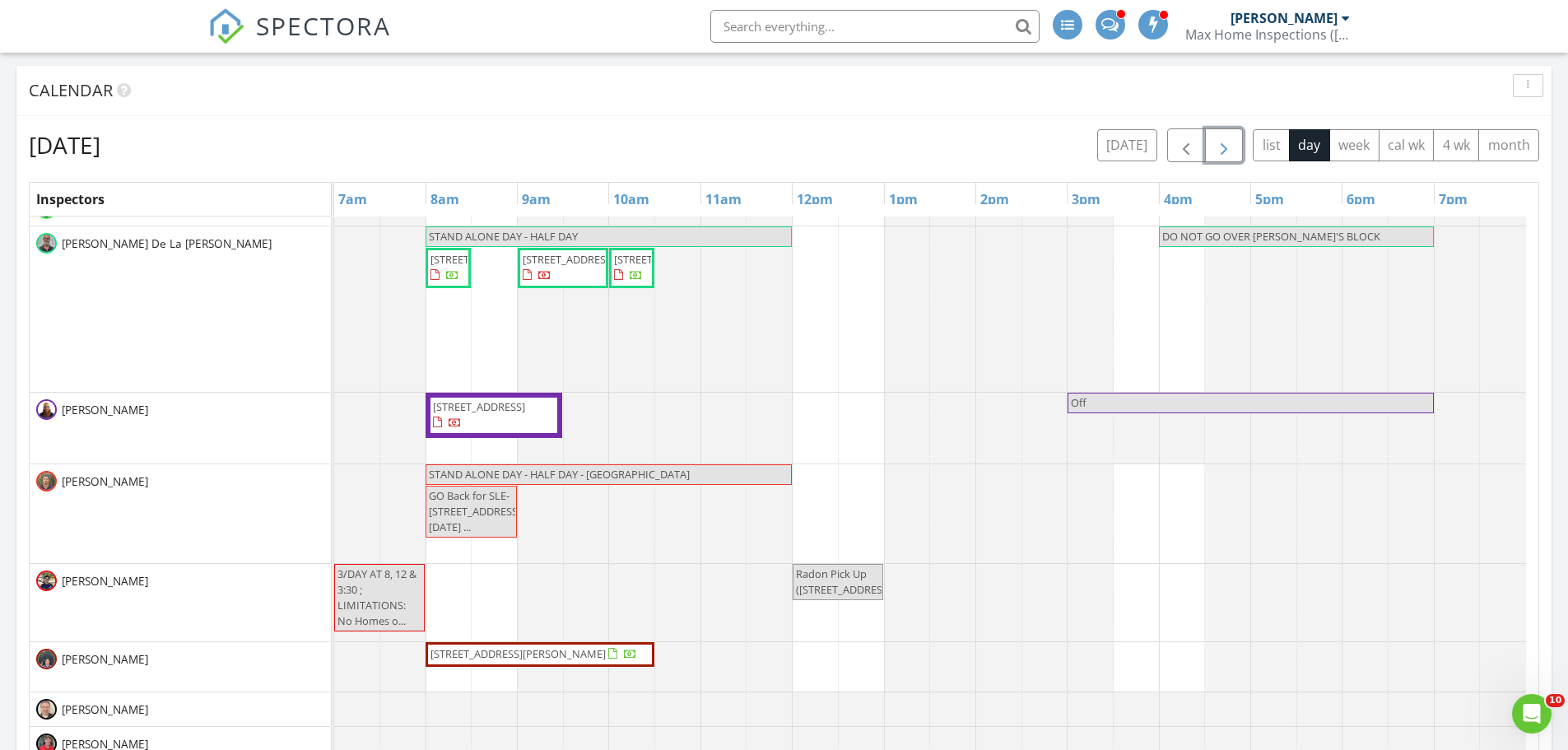
scroll to position [291, 0]
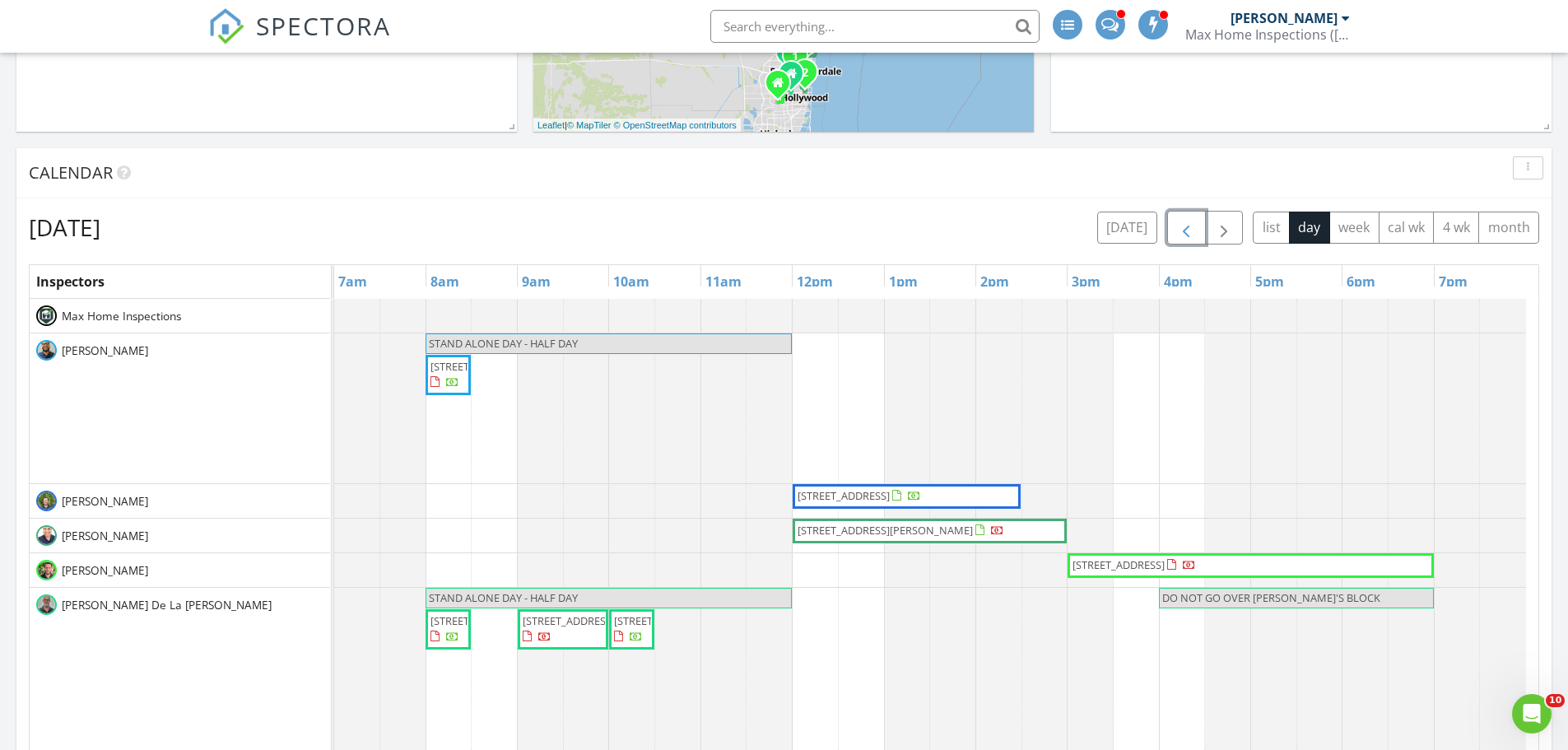
click at [1186, 235] on span "button" at bounding box center [1185, 227] width 19 height 19
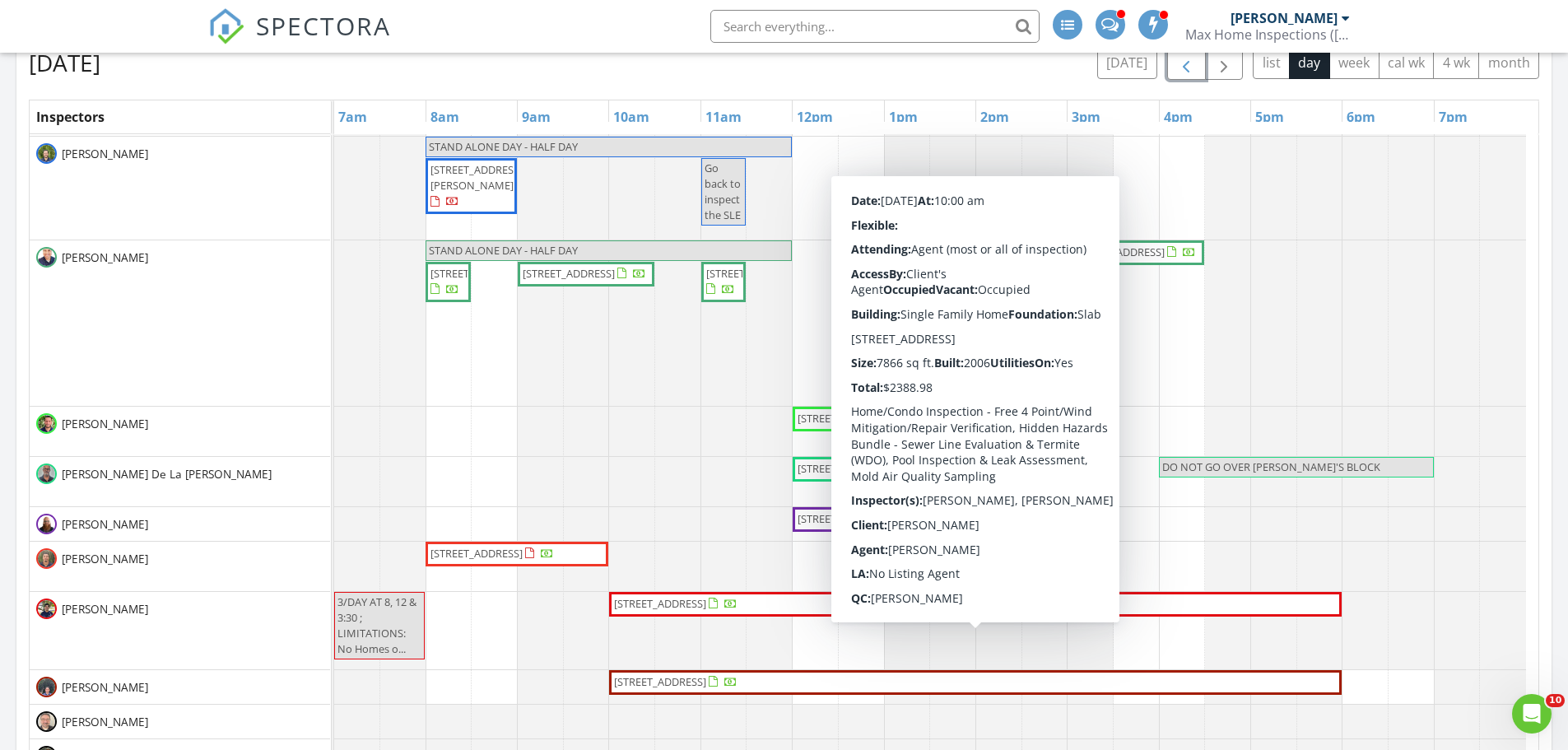
scroll to position [0, 0]
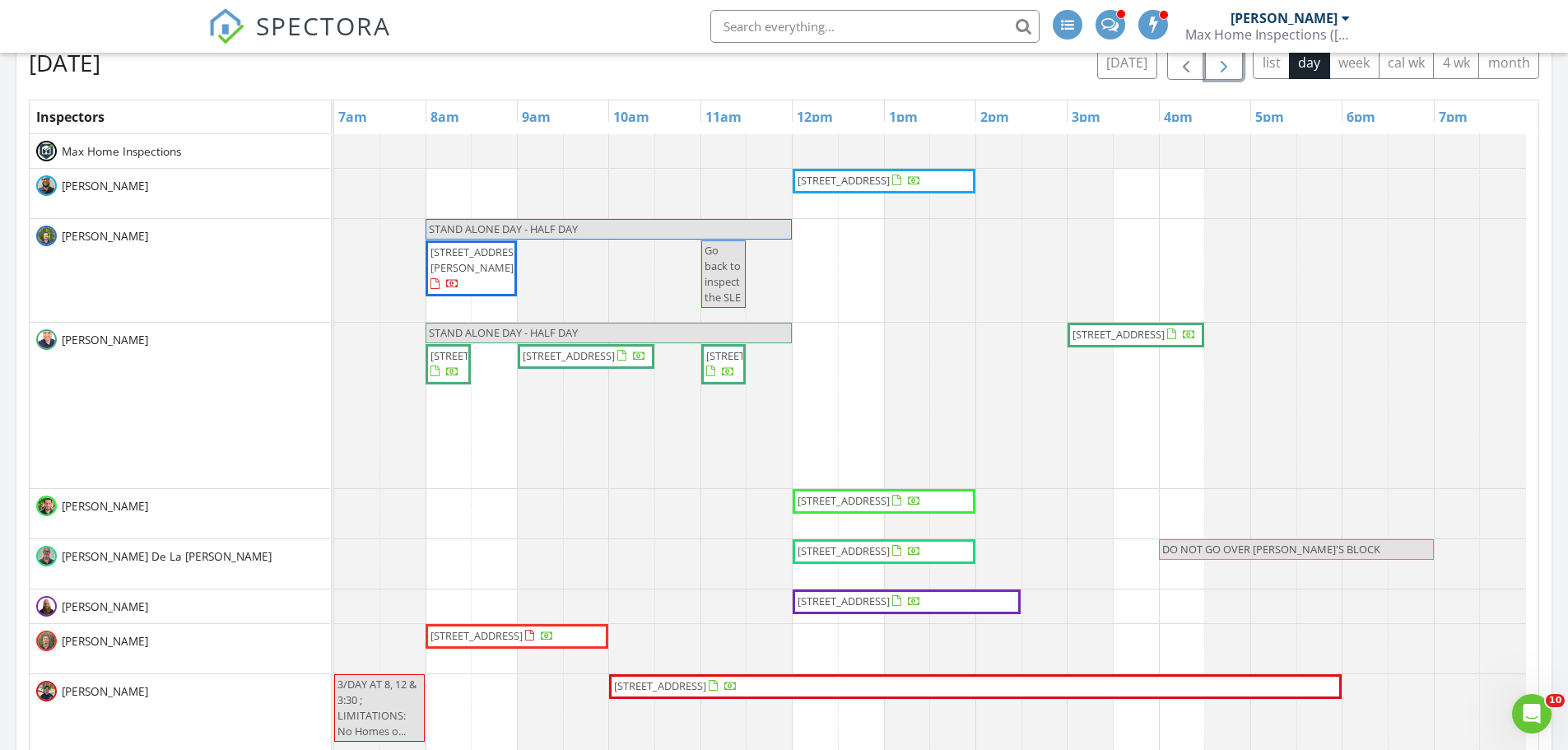
click at [1228, 73] on span "button" at bounding box center [1223, 63] width 19 height 19
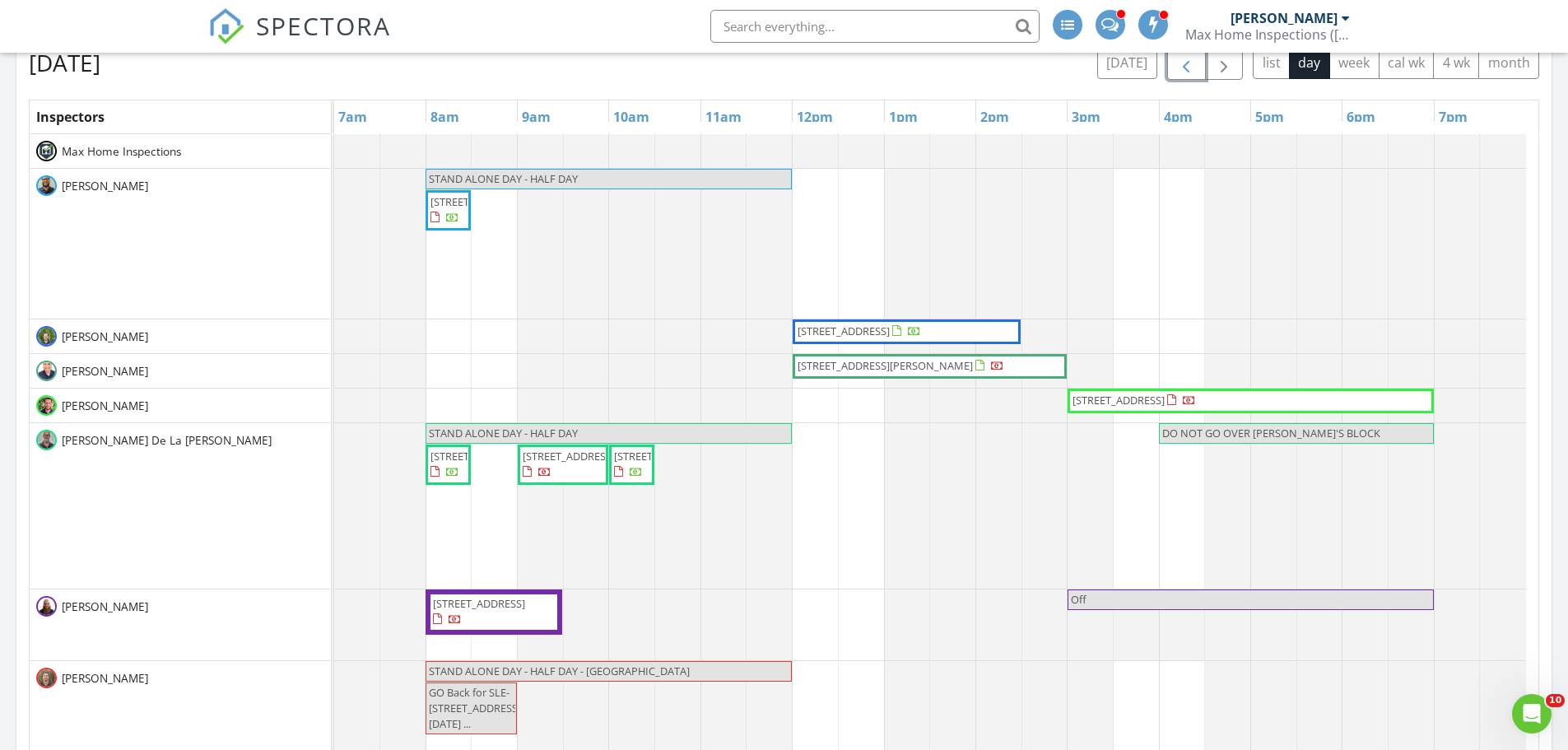
click at [1176, 71] on span "button" at bounding box center [1185, 63] width 19 height 19
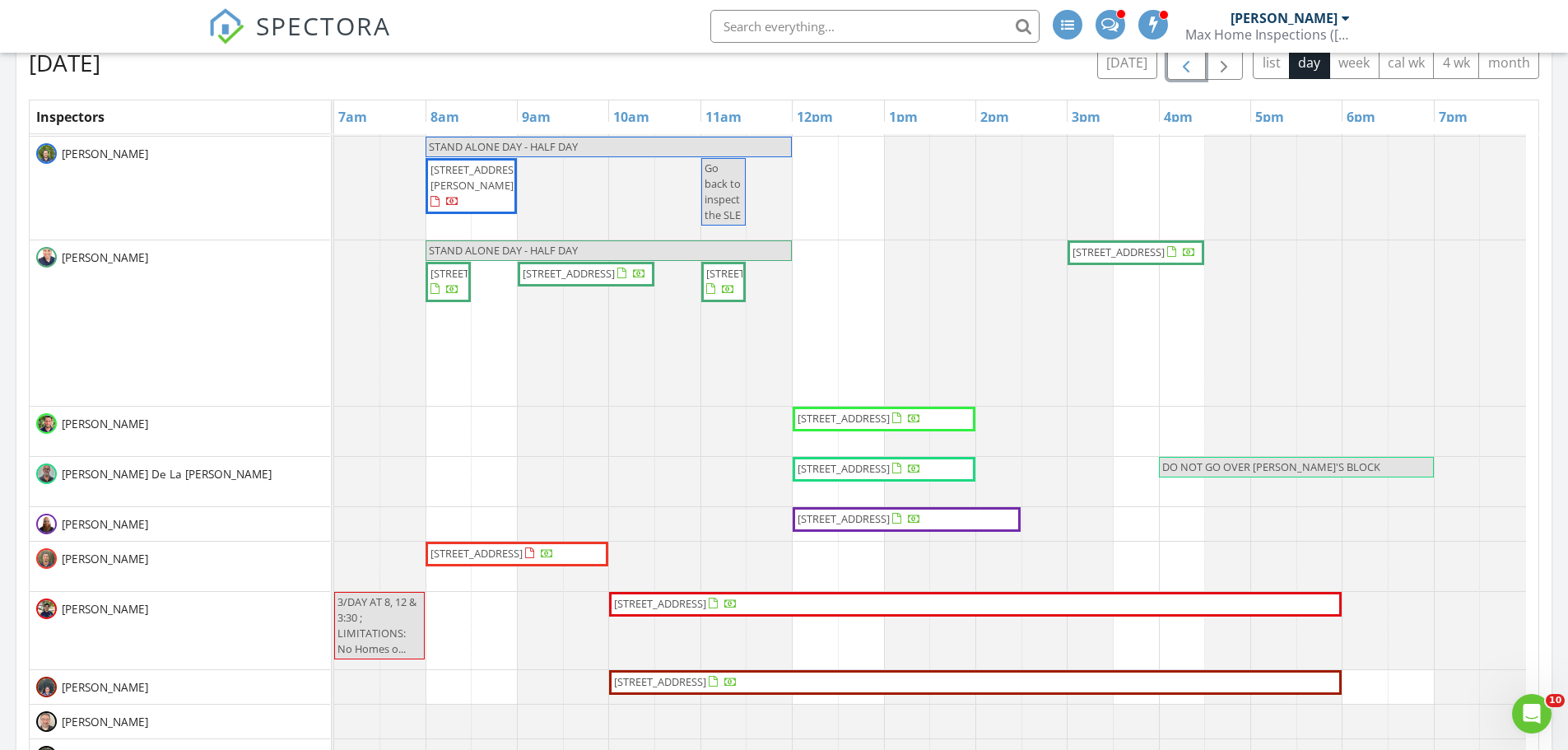
scroll to position [24, 0]
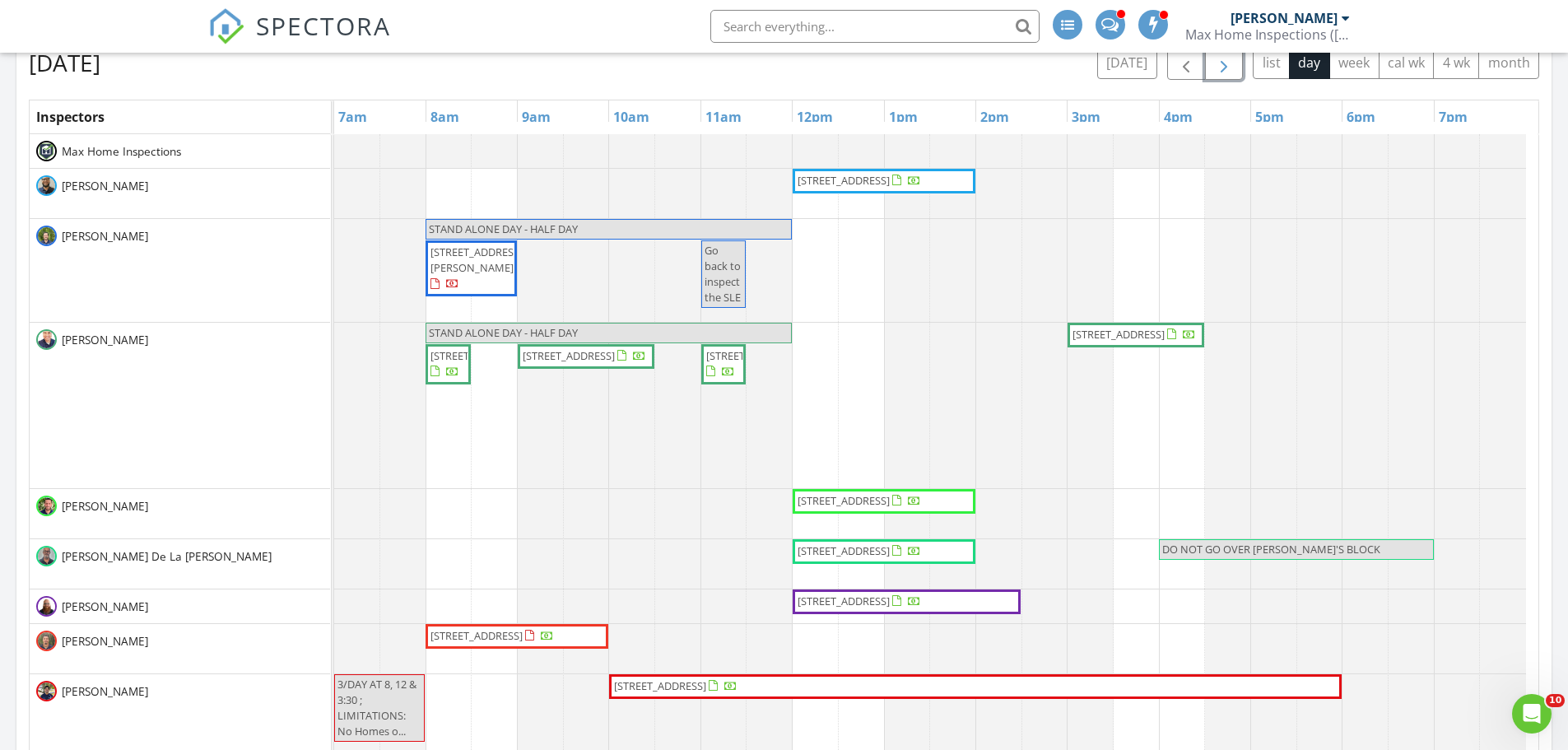
click at [1223, 69] on span "button" at bounding box center [1223, 63] width 19 height 19
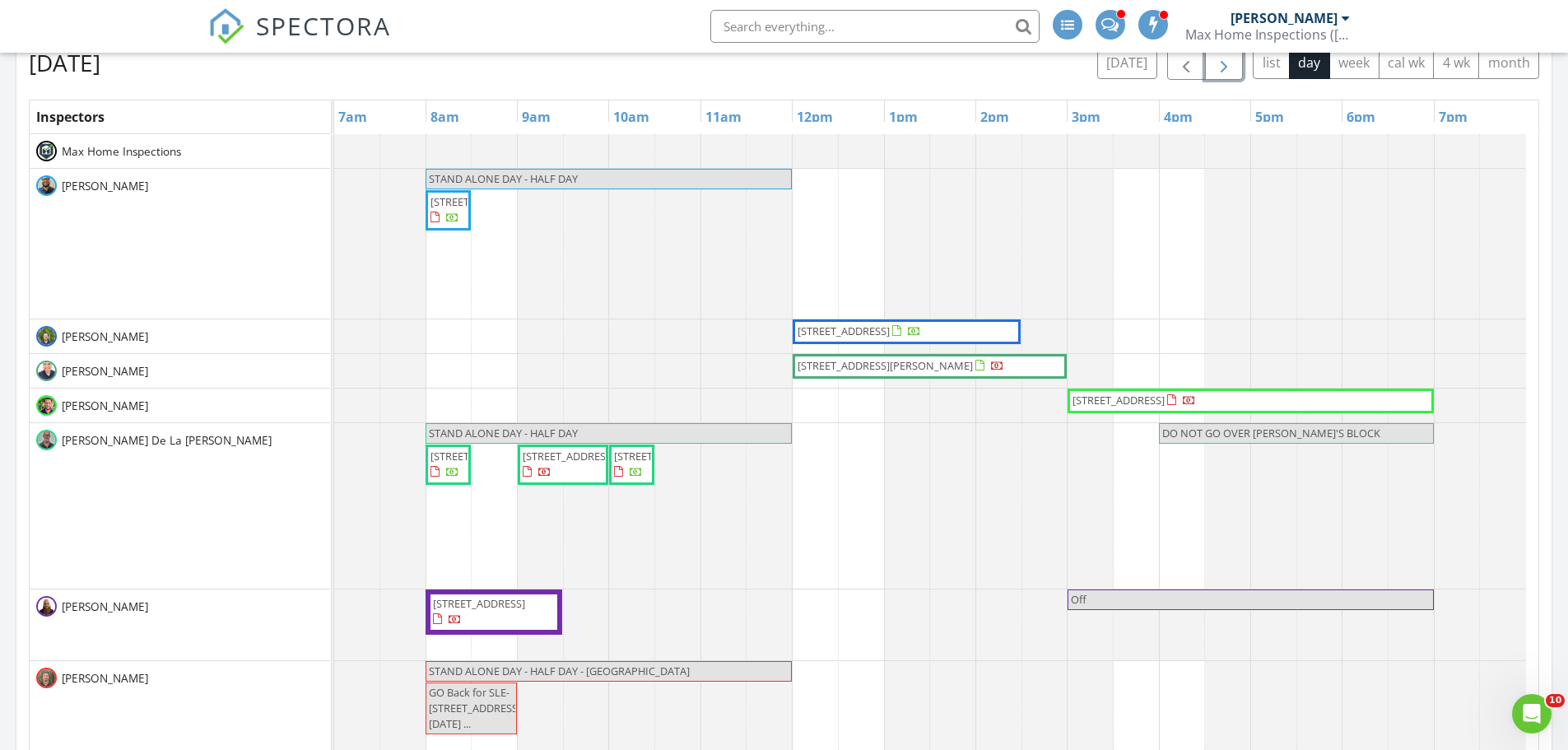
click at [1223, 69] on span "button" at bounding box center [1223, 63] width 19 height 19
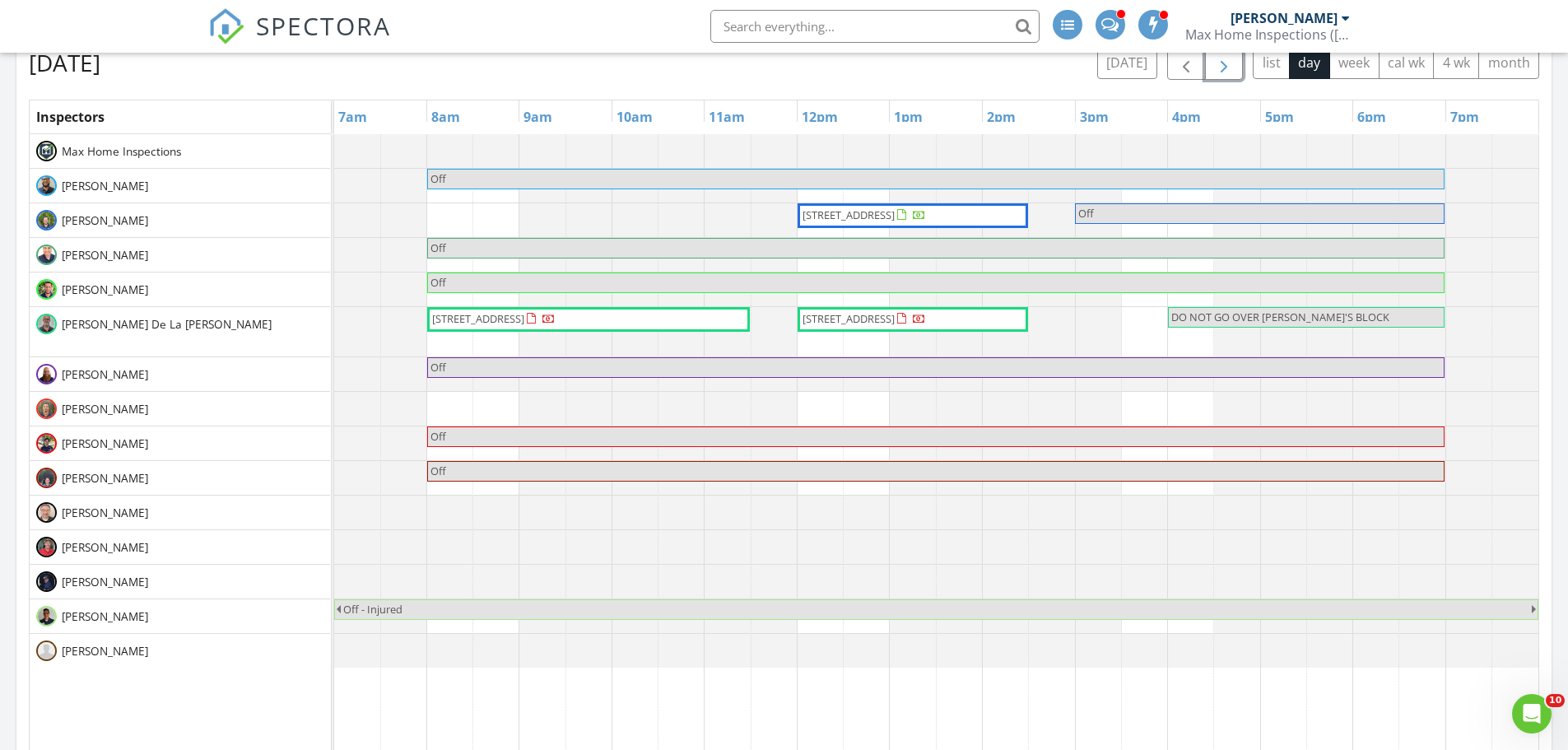
click at [1223, 69] on span "button" at bounding box center [1223, 63] width 19 height 19
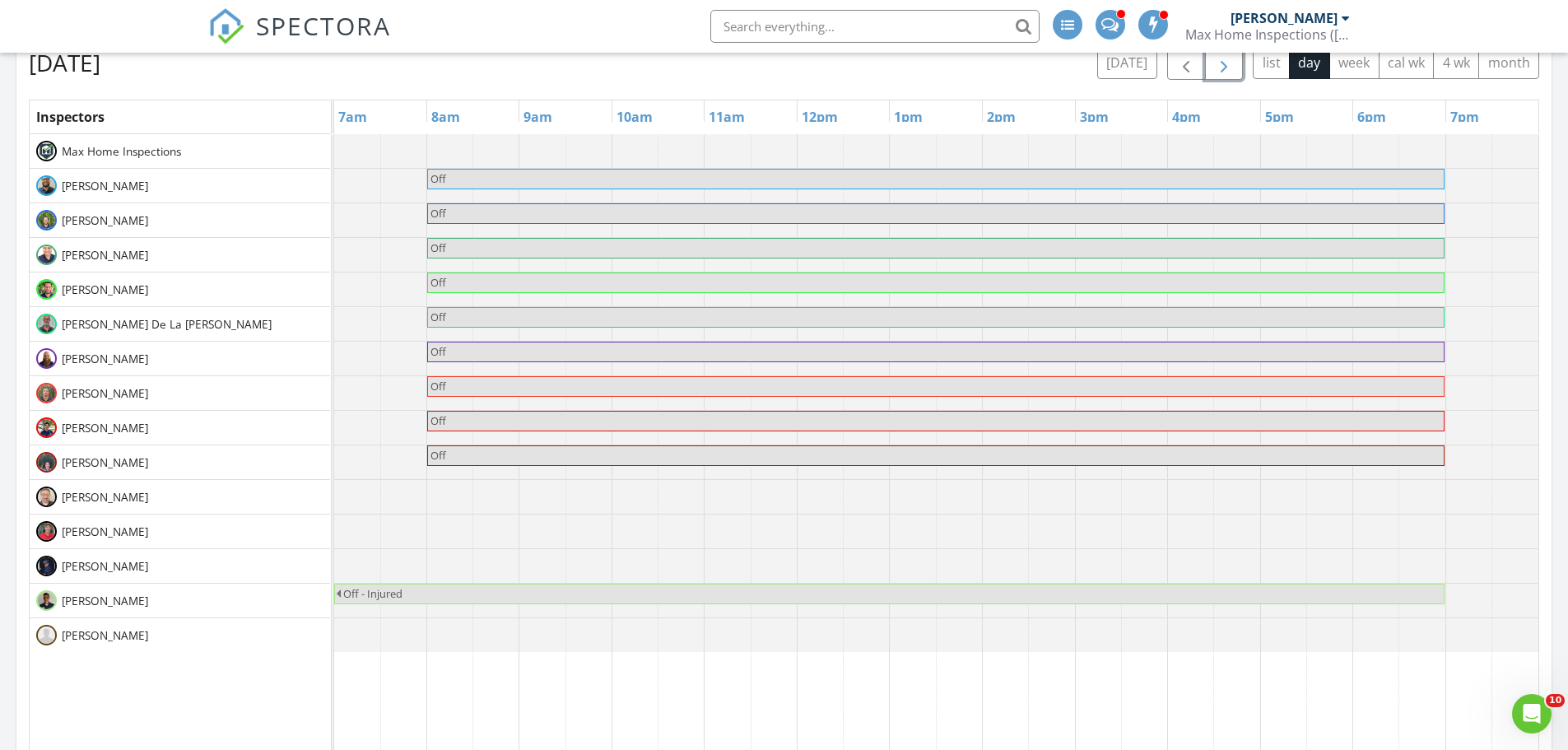
click at [1223, 69] on span "button" at bounding box center [1223, 63] width 19 height 19
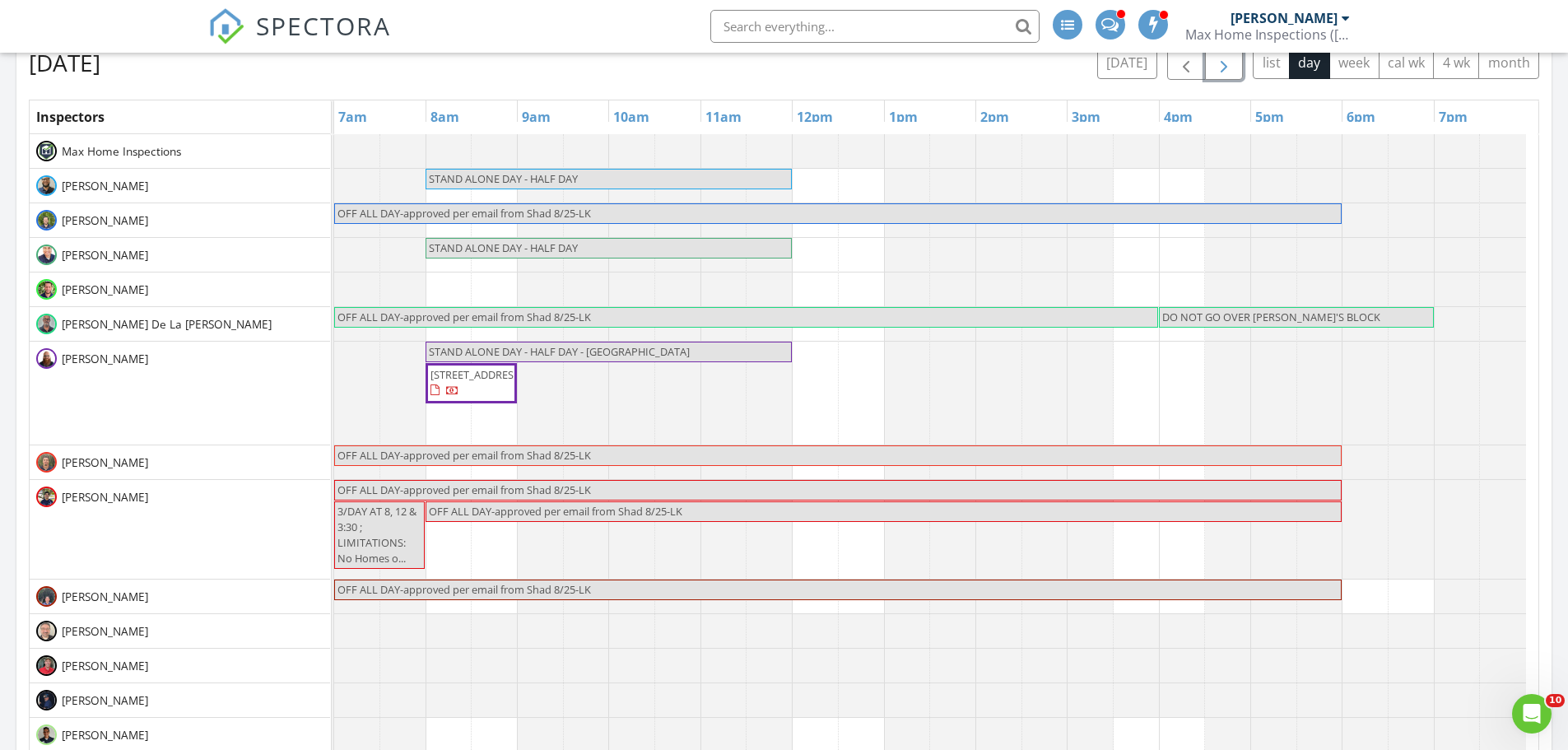
click at [1223, 69] on span "button" at bounding box center [1223, 63] width 19 height 19
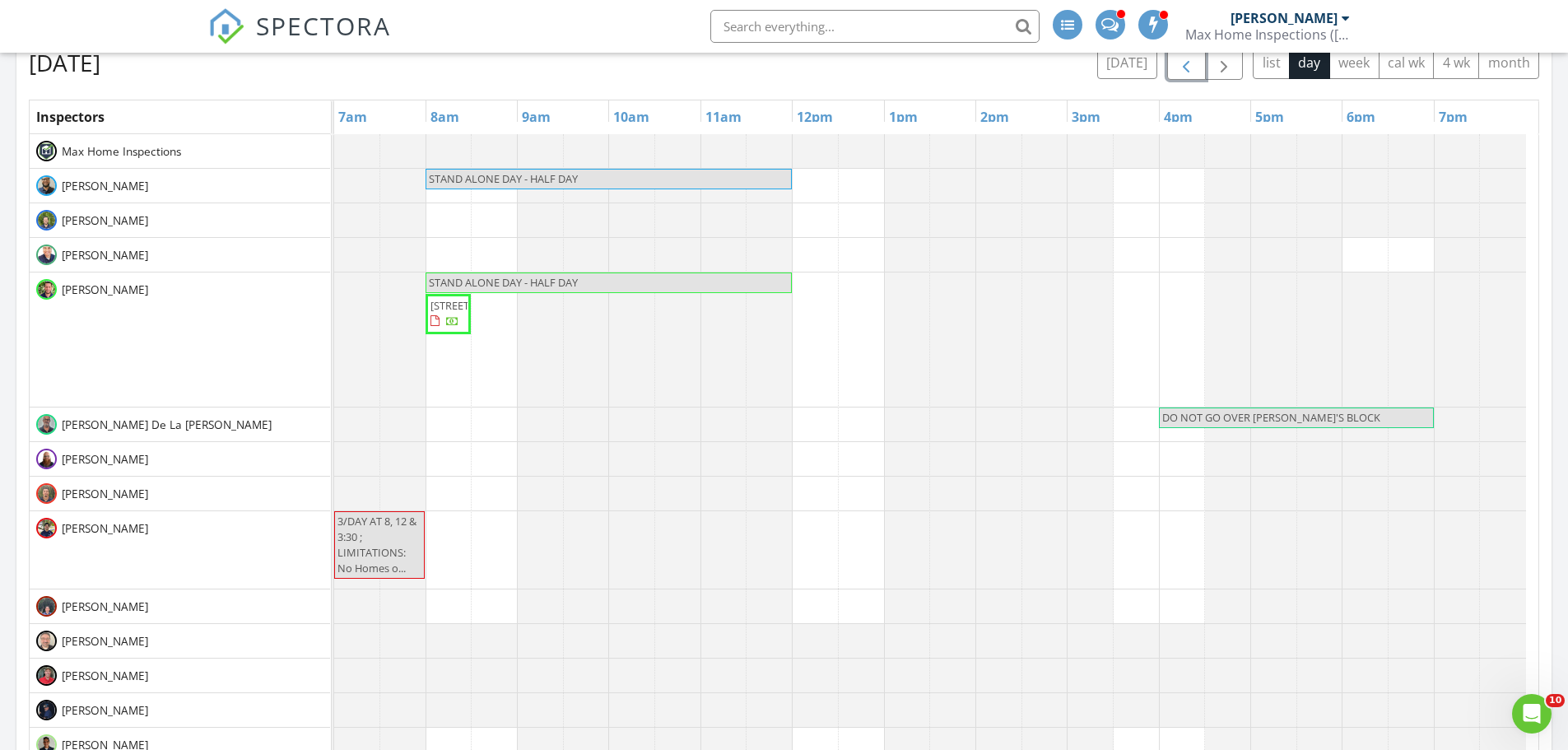
click at [1182, 72] on span "button" at bounding box center [1185, 63] width 19 height 19
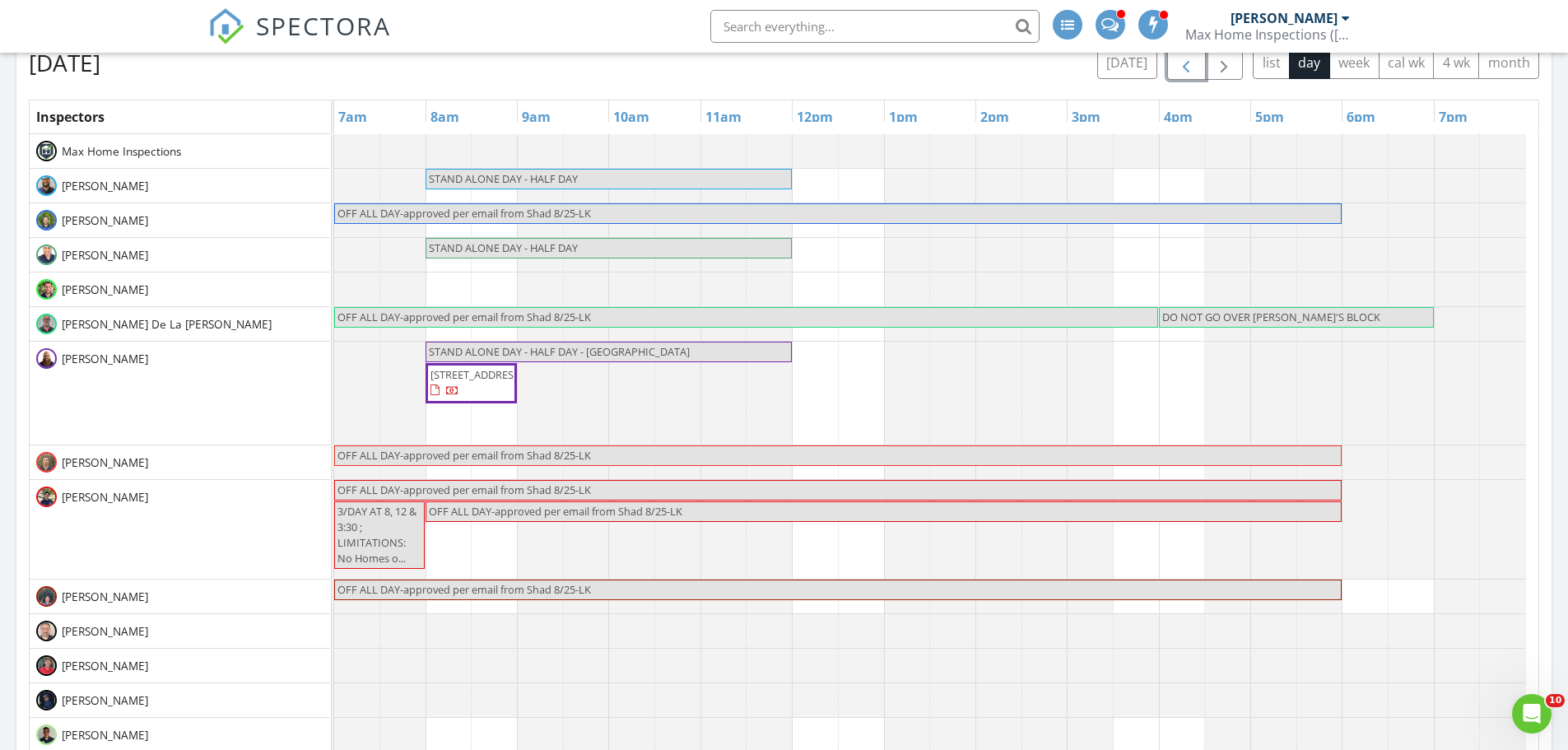
click at [1182, 72] on span "button" at bounding box center [1185, 63] width 19 height 19
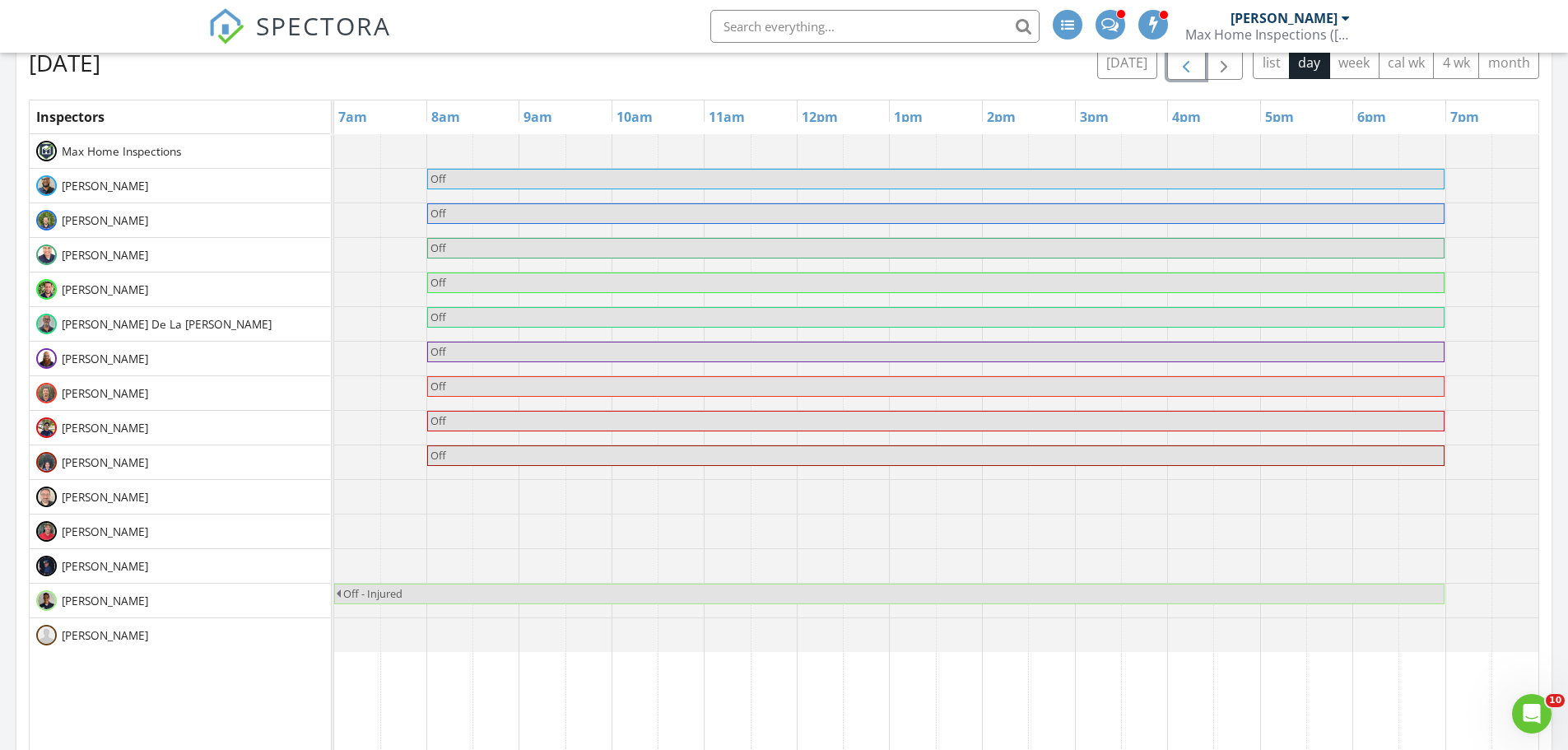
click at [1182, 71] on span "button" at bounding box center [1185, 63] width 19 height 19
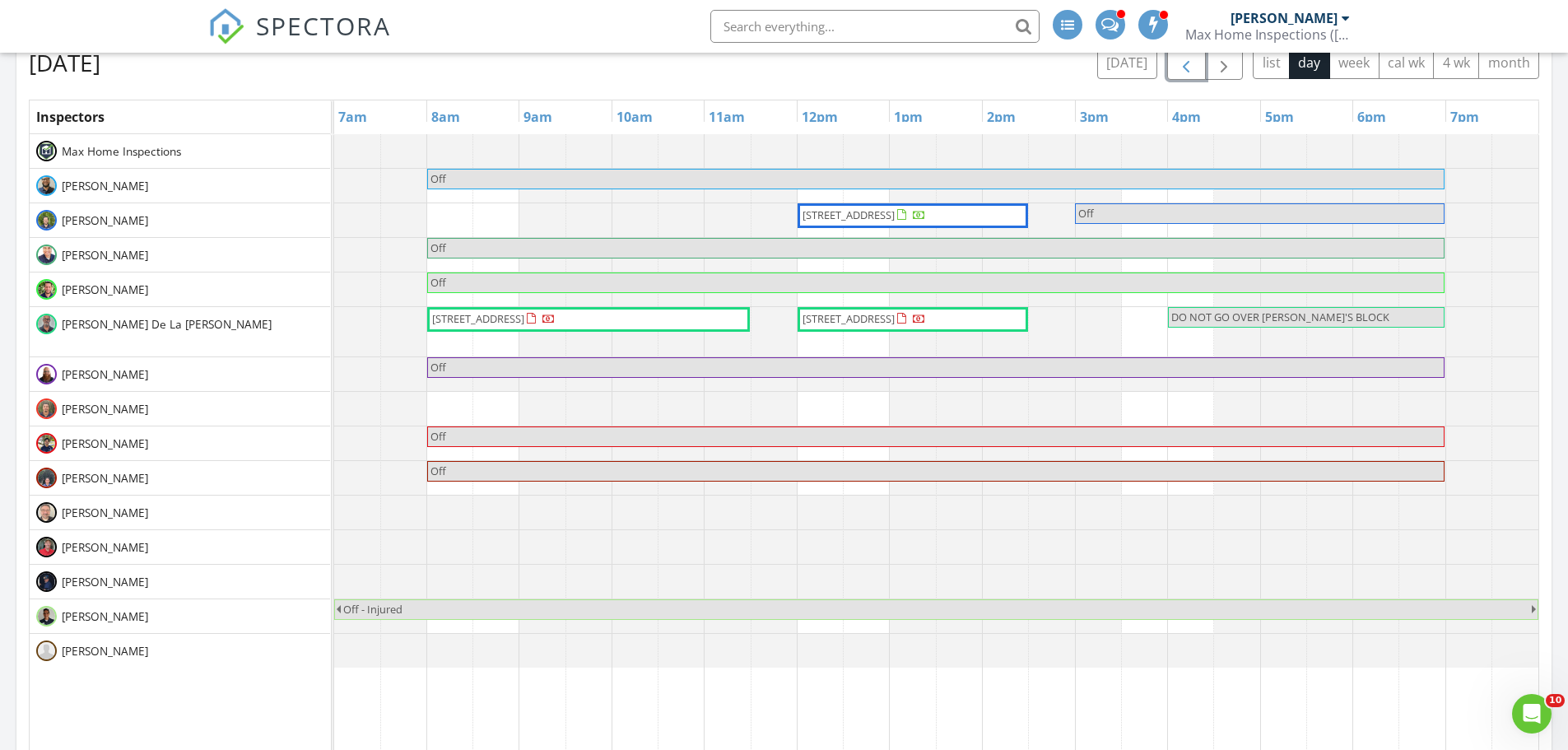
click at [1182, 71] on span "button" at bounding box center [1185, 63] width 19 height 19
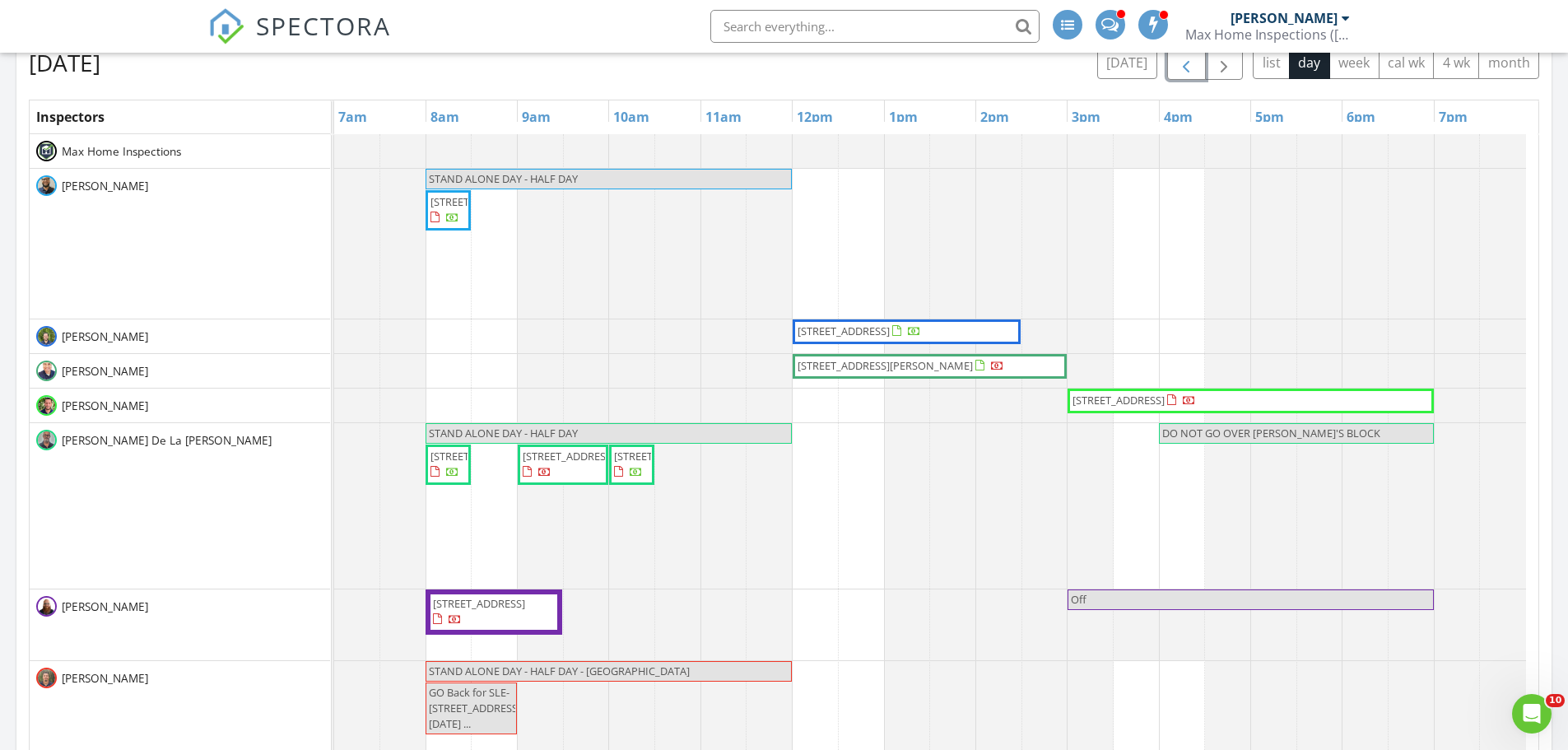
click at [1182, 71] on span "button" at bounding box center [1185, 63] width 19 height 19
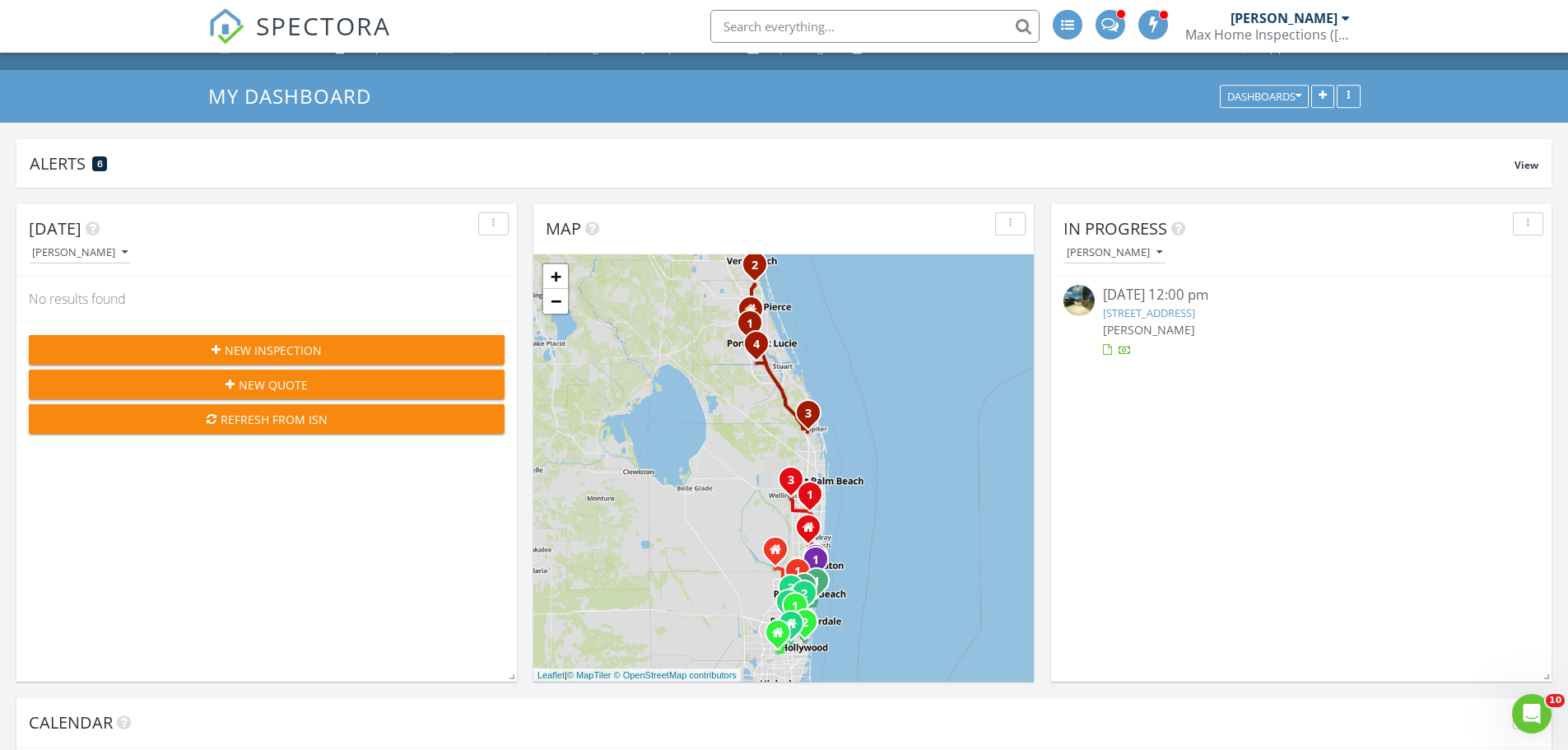
scroll to position [0, 0]
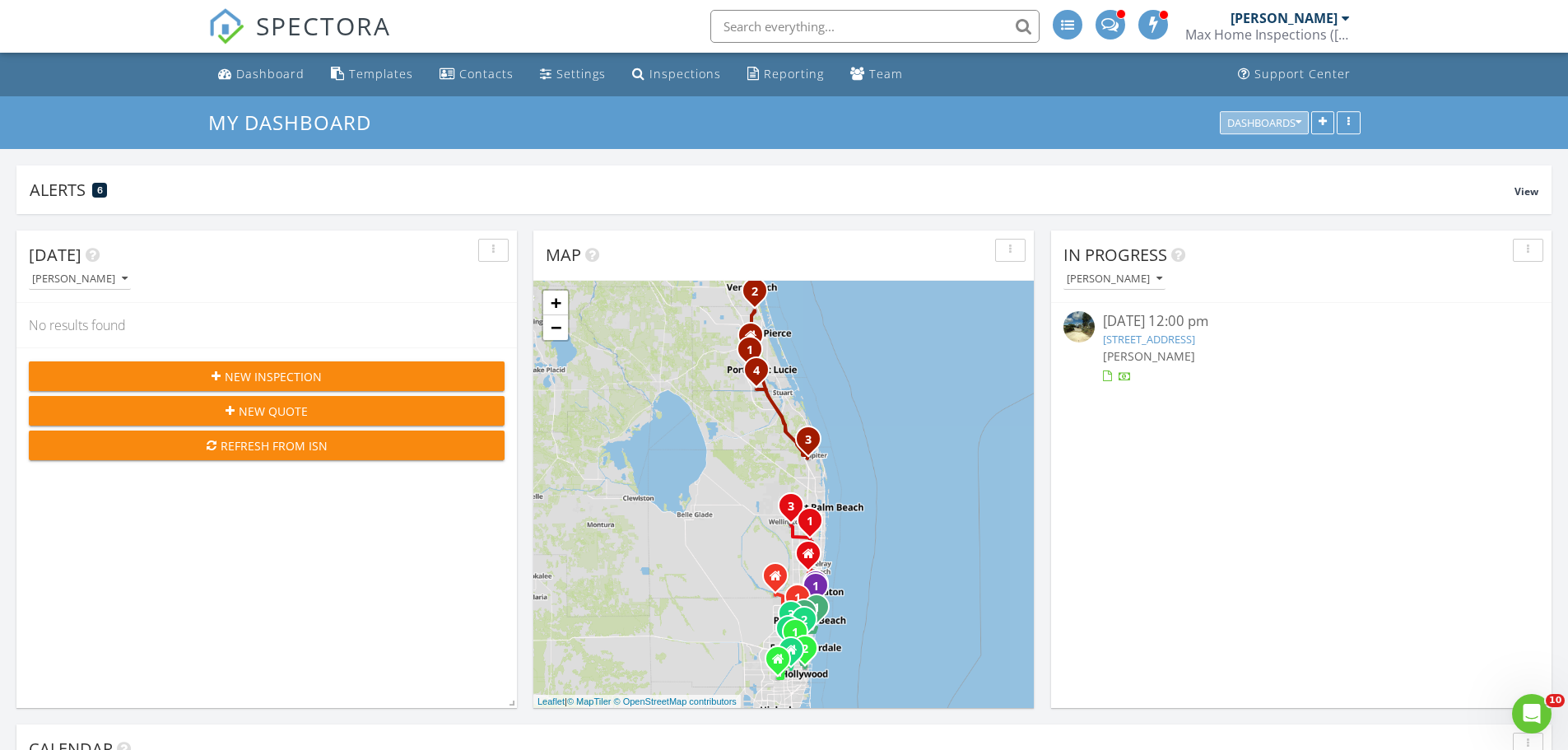
click at [1299, 123] on icon "button" at bounding box center [1298, 123] width 6 height 11
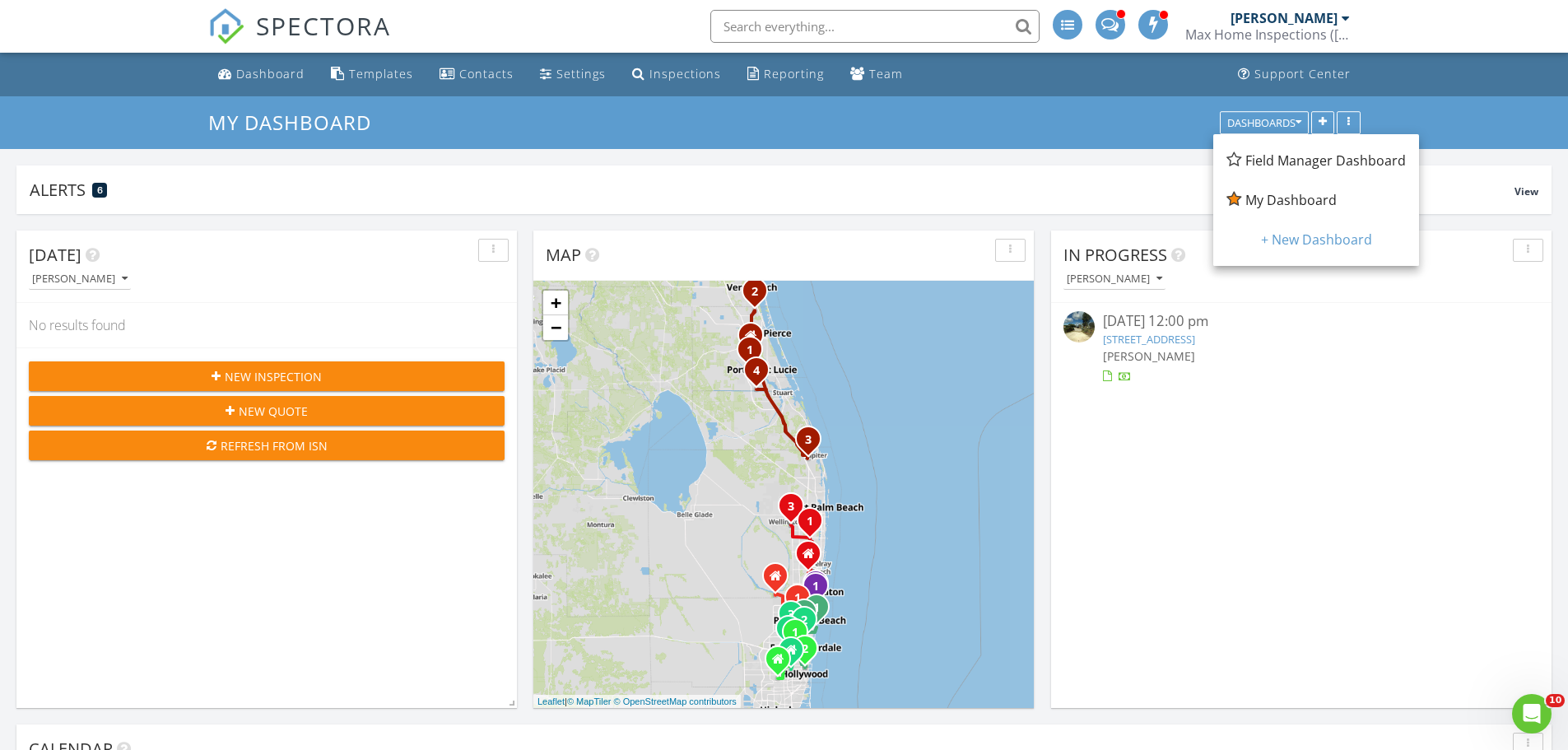
click at [1291, 163] on span "Field Manager Dashboard" at bounding box center [1325, 161] width 161 height 18
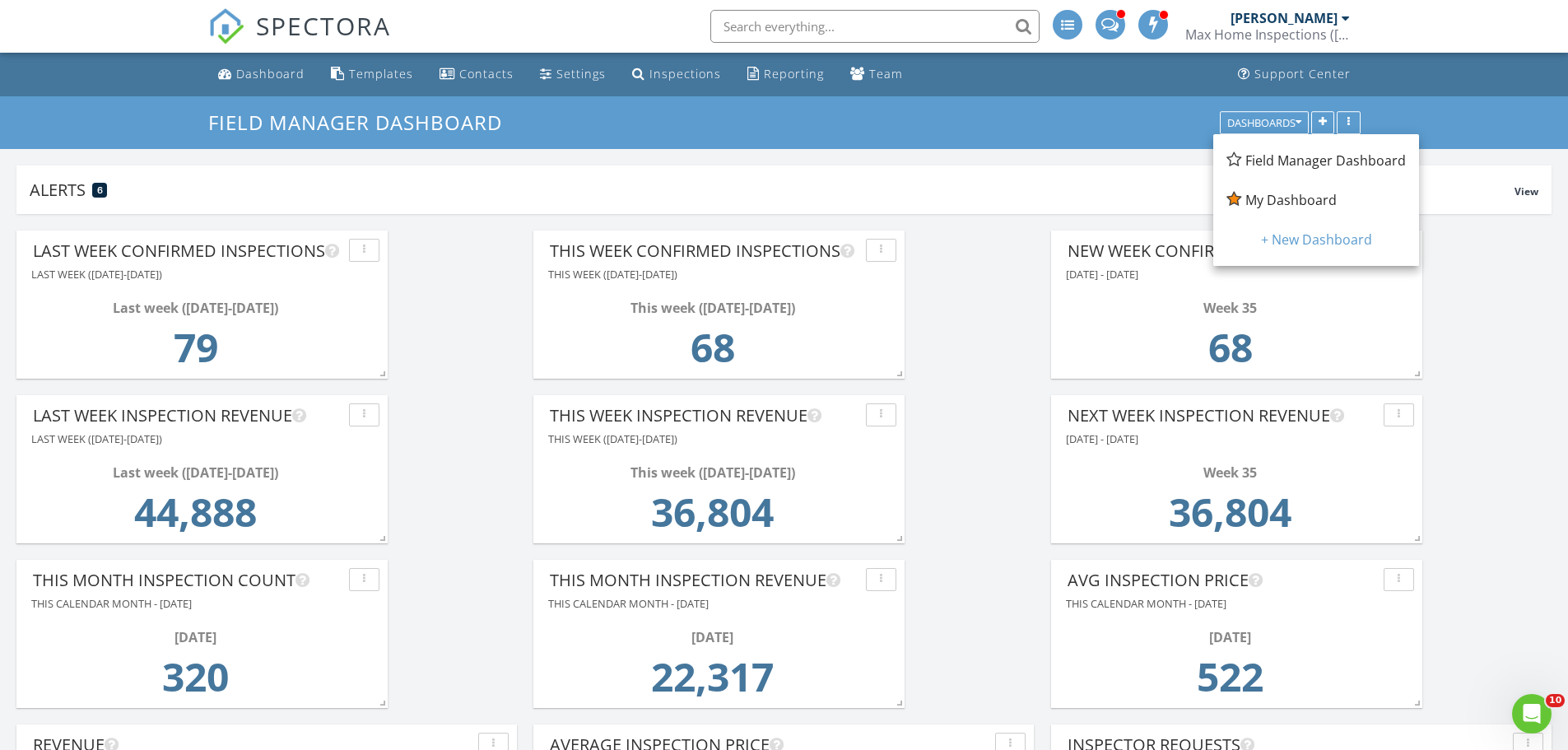
scroll to position [313, 1535]
